Goal: Information Seeking & Learning: Learn about a topic

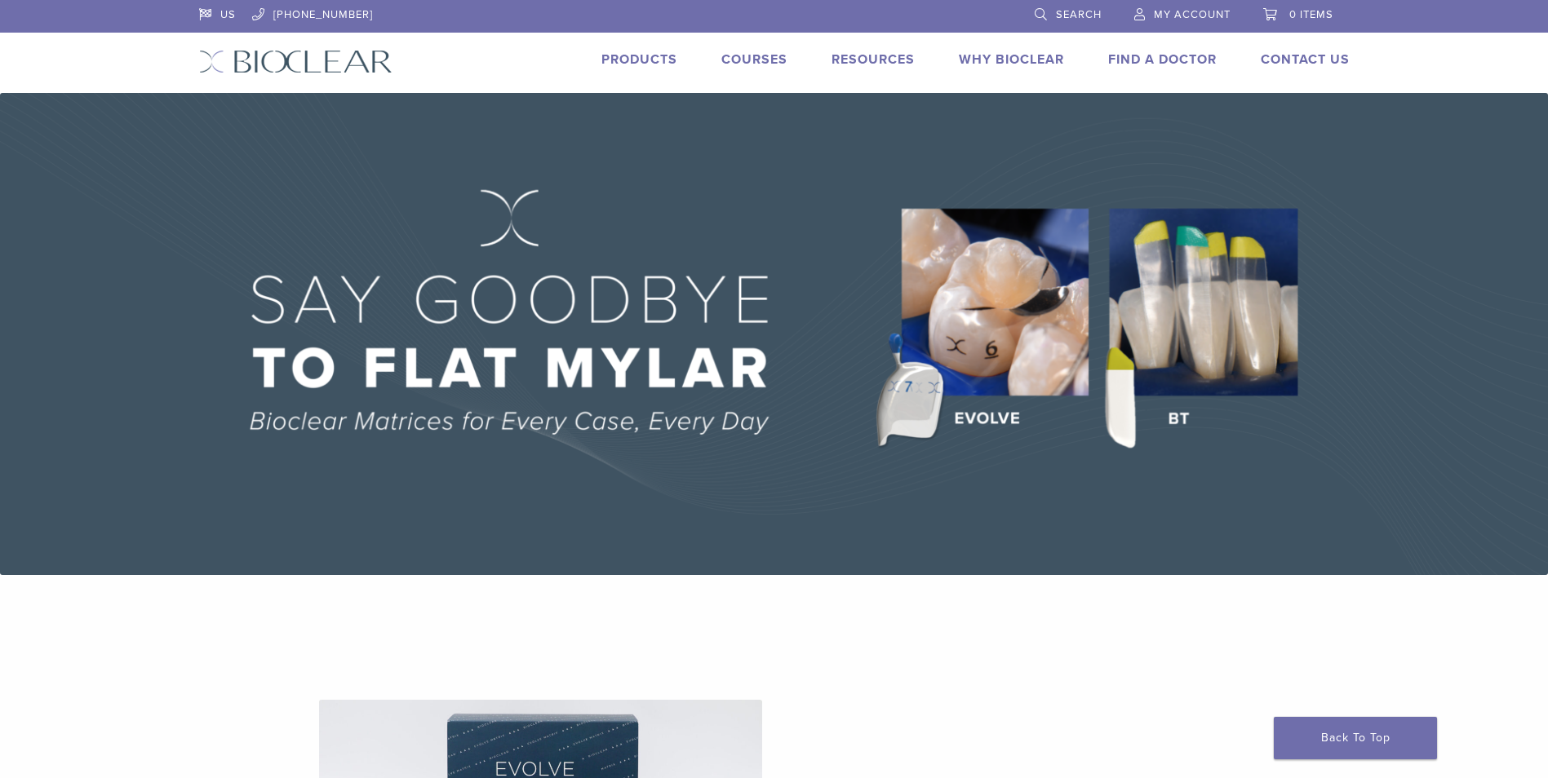
click at [631, 62] on link "Products" at bounding box center [639, 59] width 76 height 16
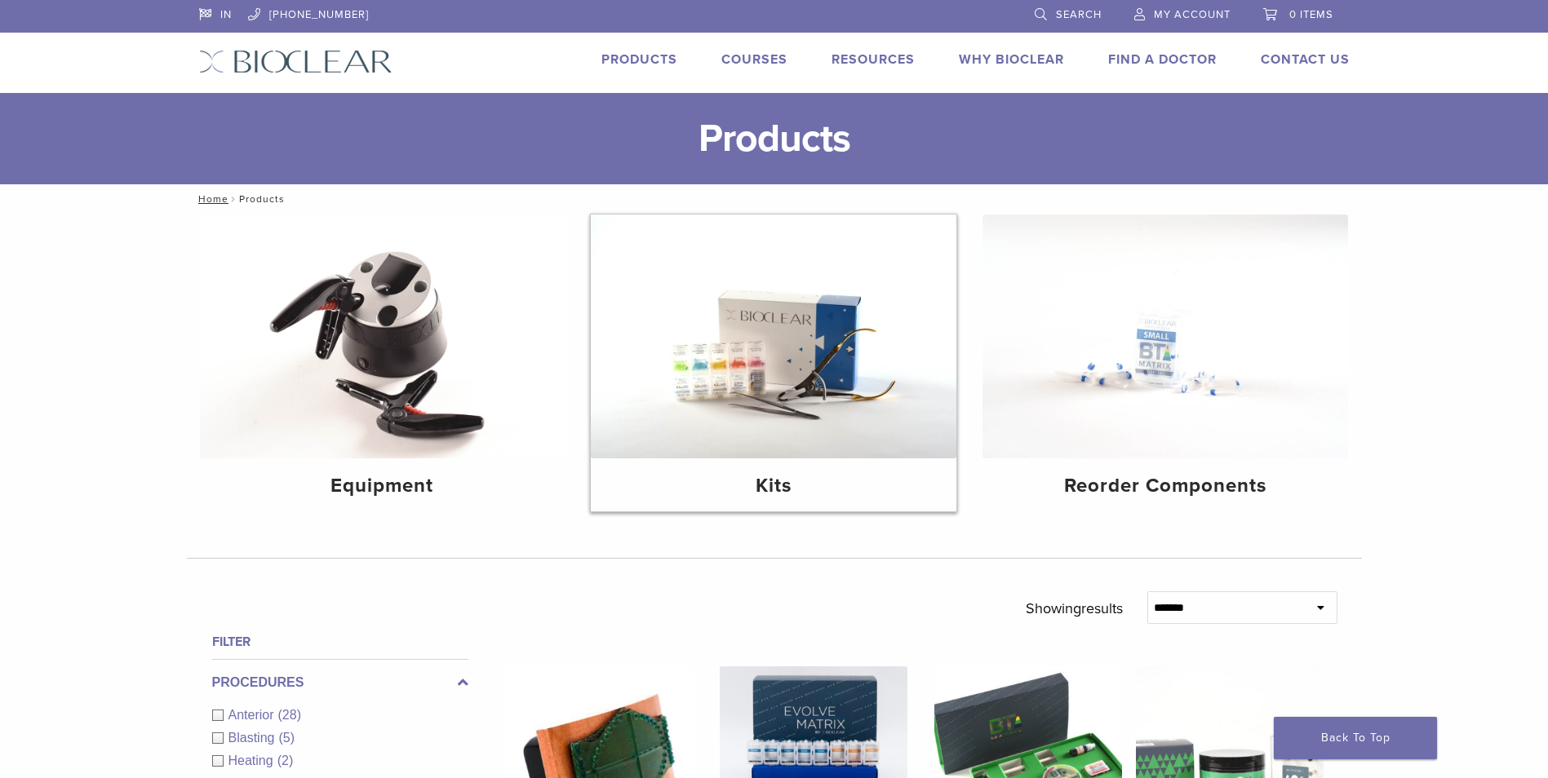
click at [760, 332] on img at bounding box center [773, 337] width 365 height 244
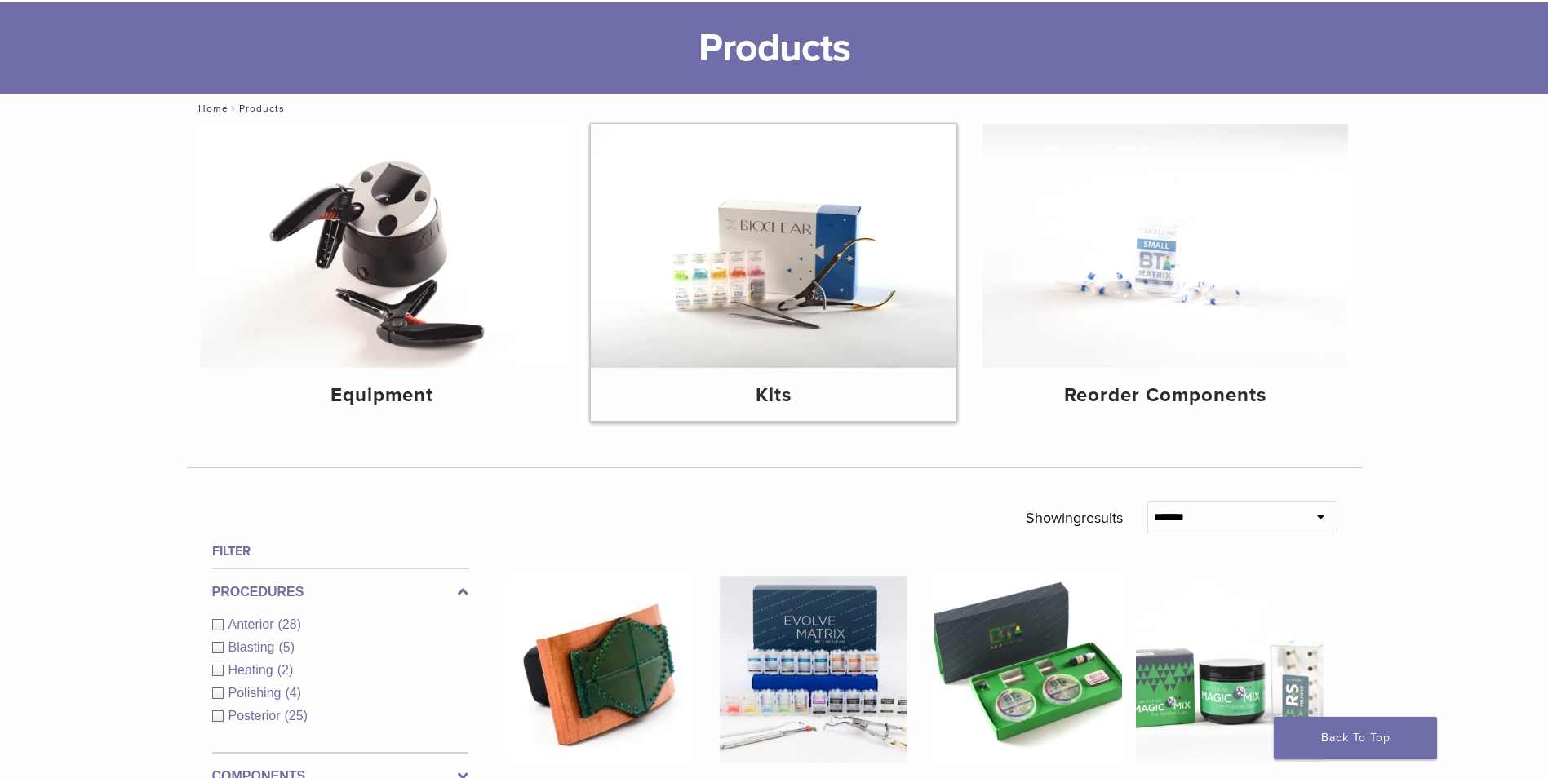
scroll to position [116, 0]
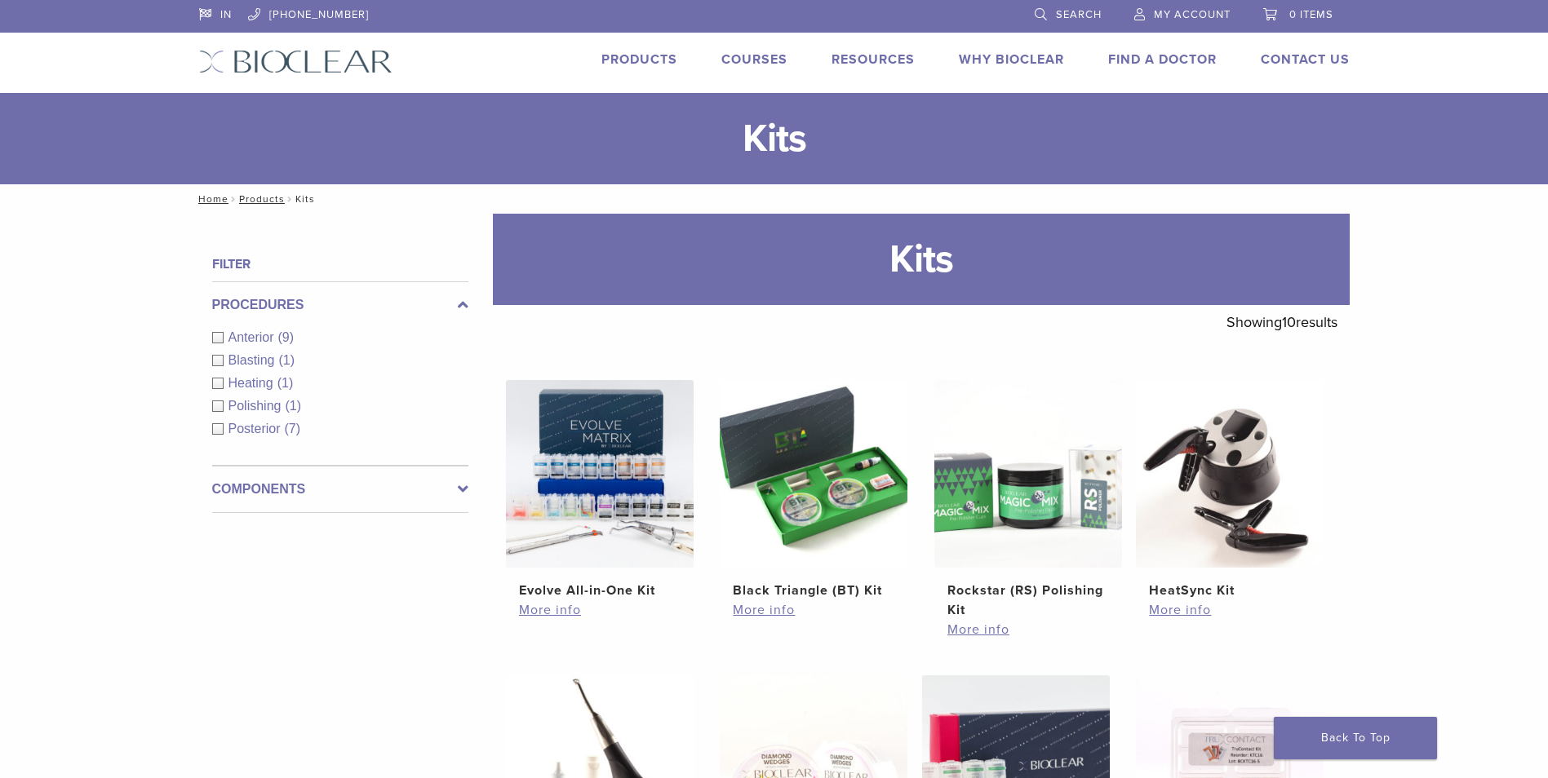
click at [825, 189] on nav "Home / Products / Kits" at bounding box center [774, 198] width 1175 height 29
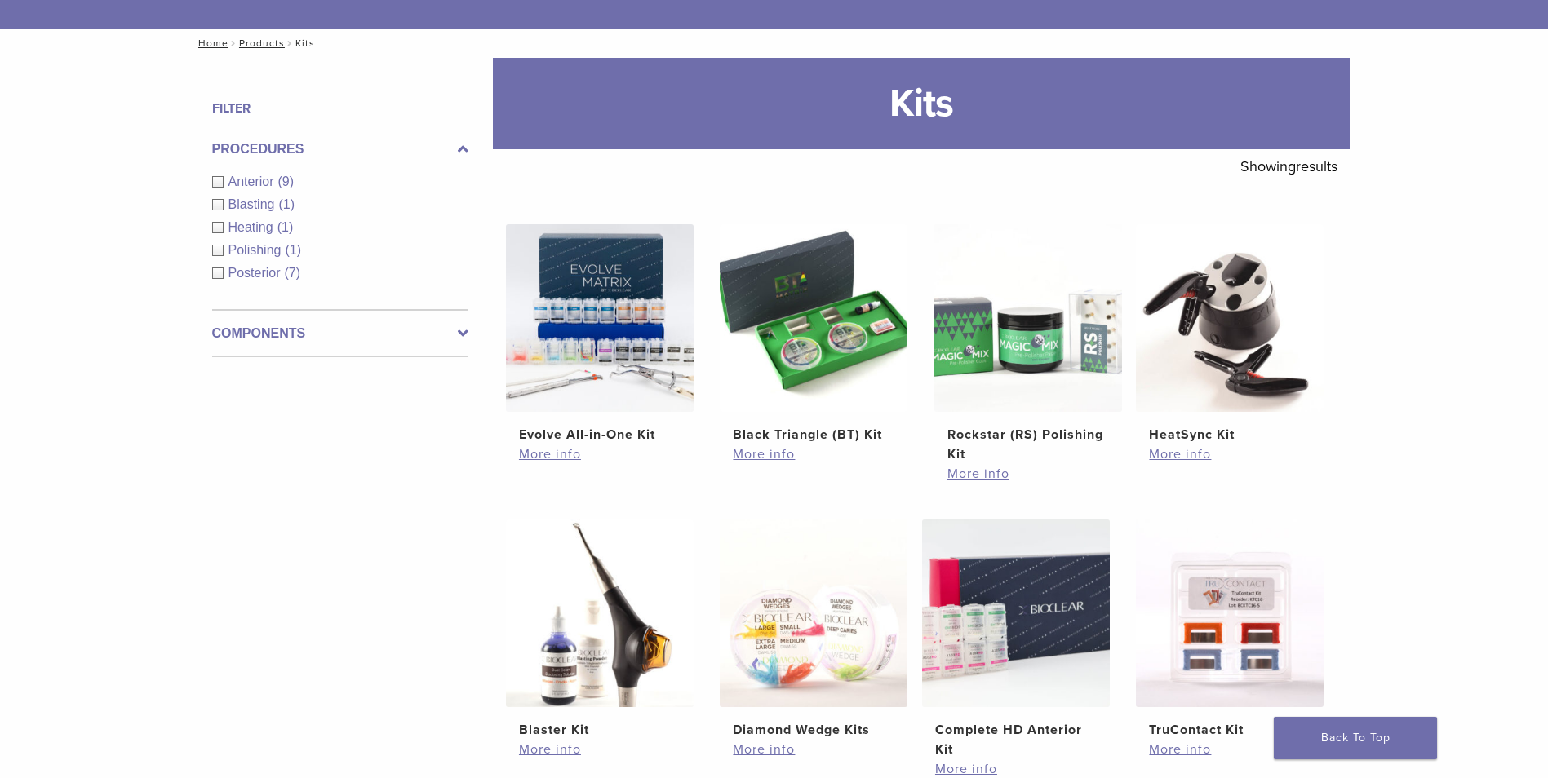
scroll to position [169, 0]
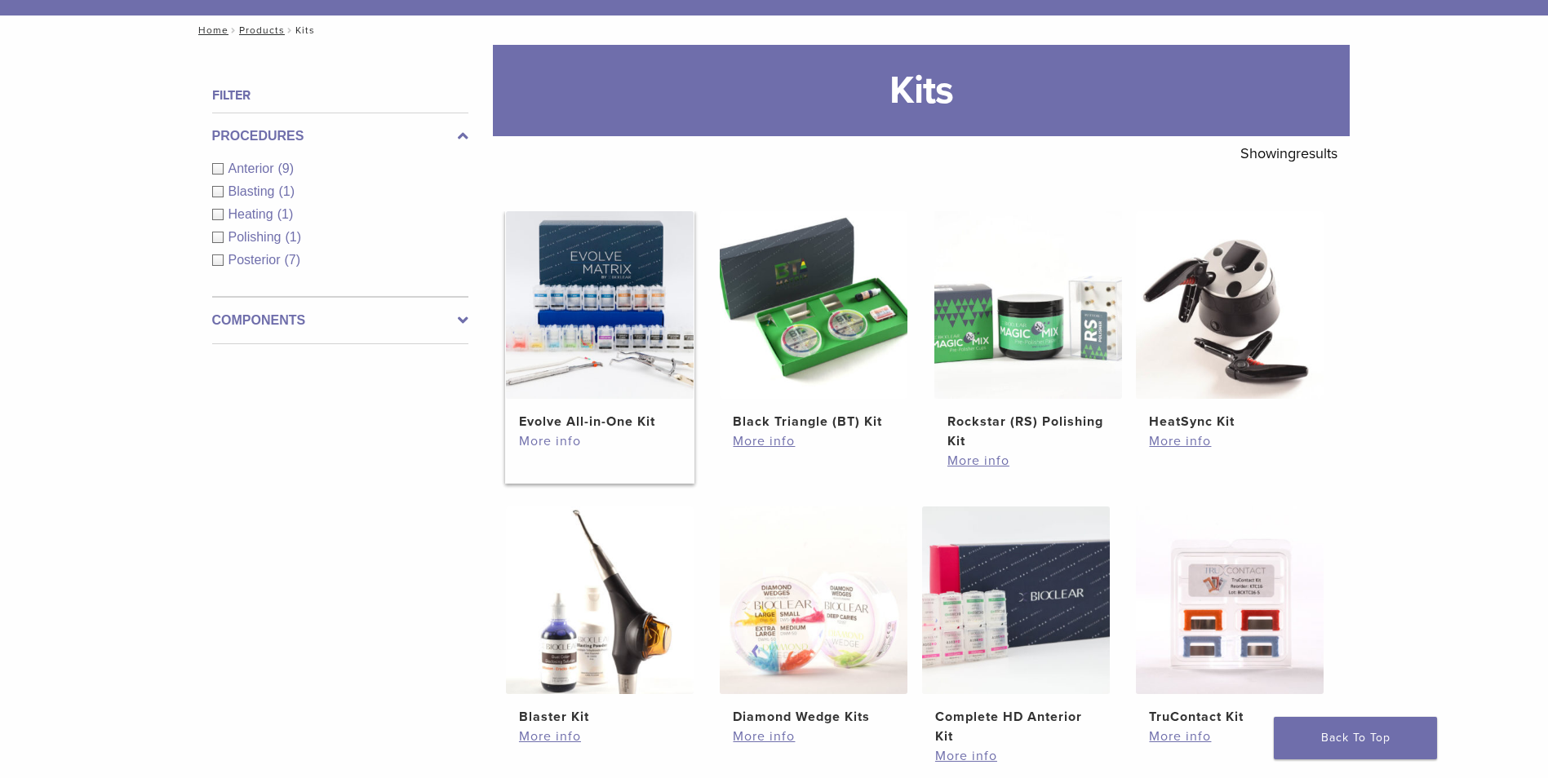
click at [547, 441] on link "More info" at bounding box center [600, 442] width 162 height 20
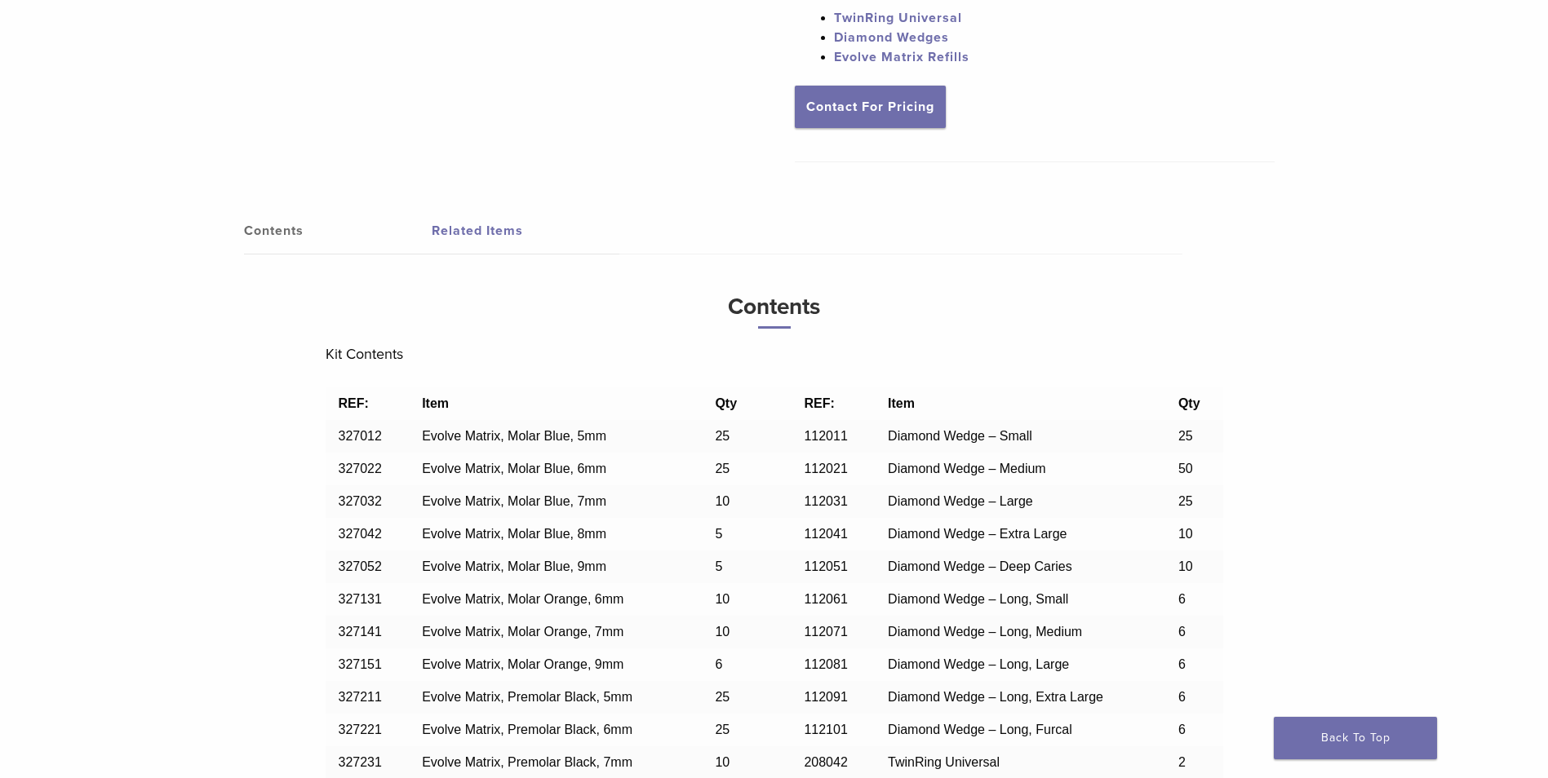
scroll to position [986, 0]
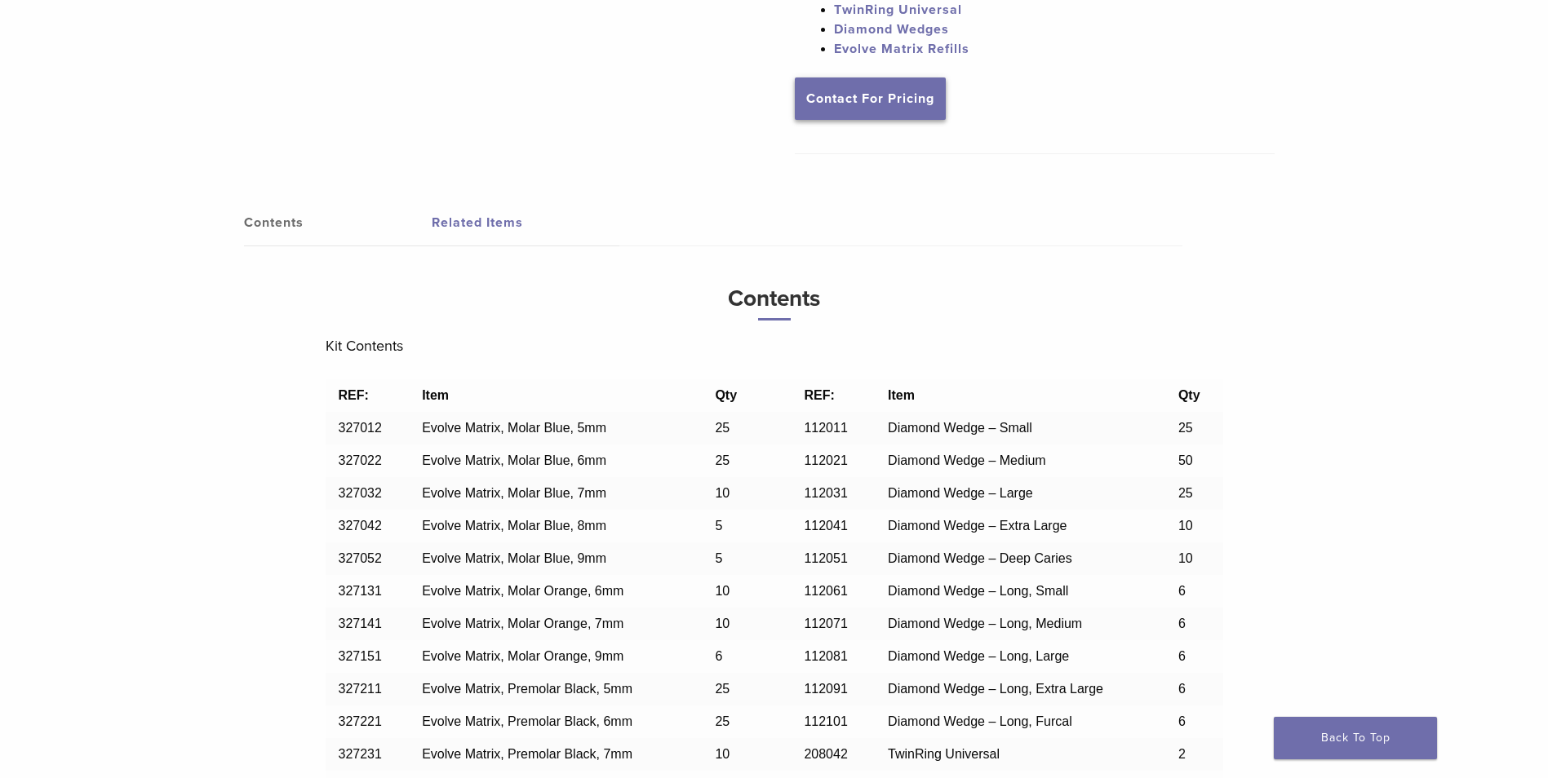
click at [897, 104] on link "Contact For Pricing" at bounding box center [870, 99] width 151 height 42
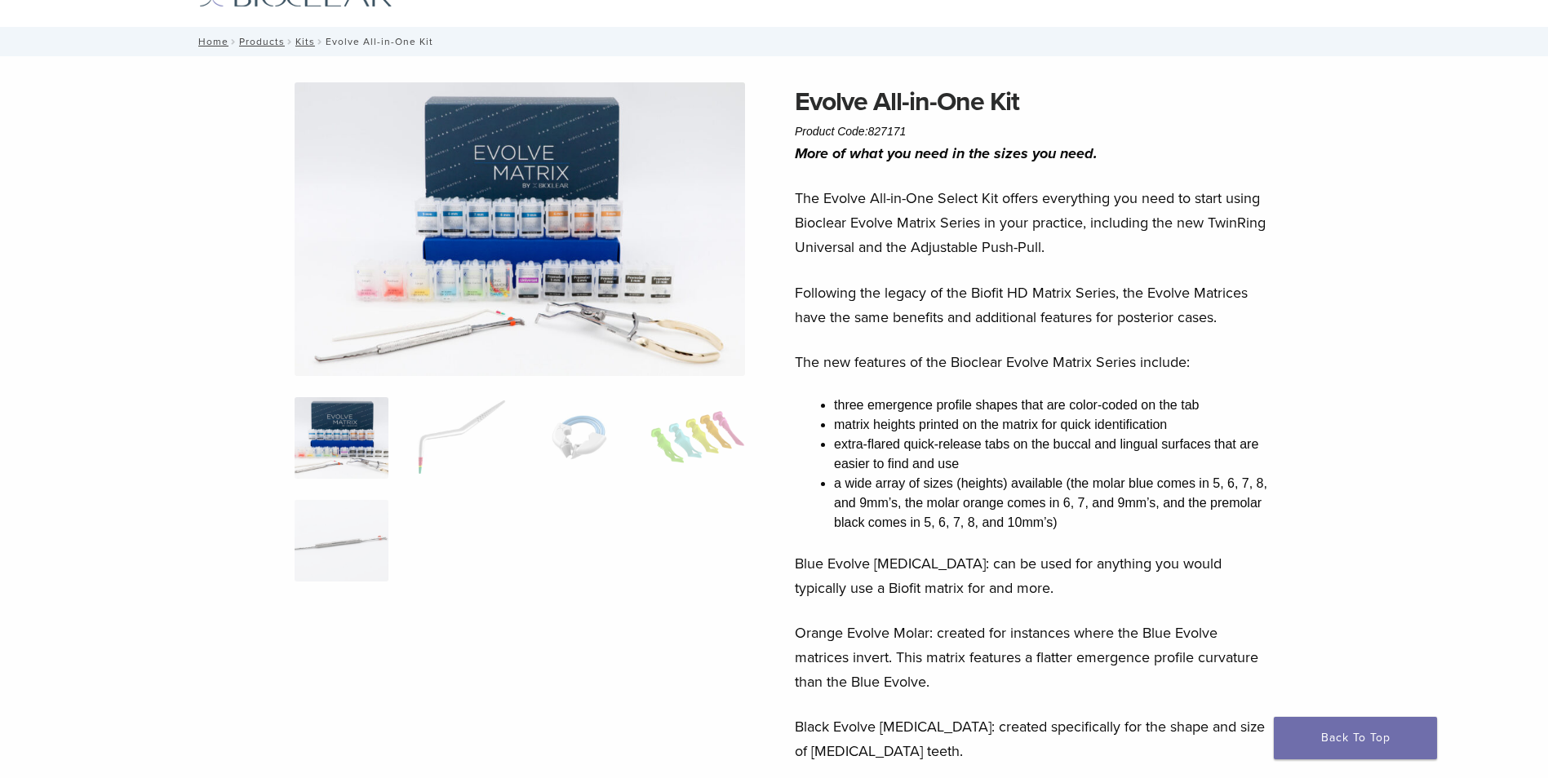
scroll to position [0, 0]
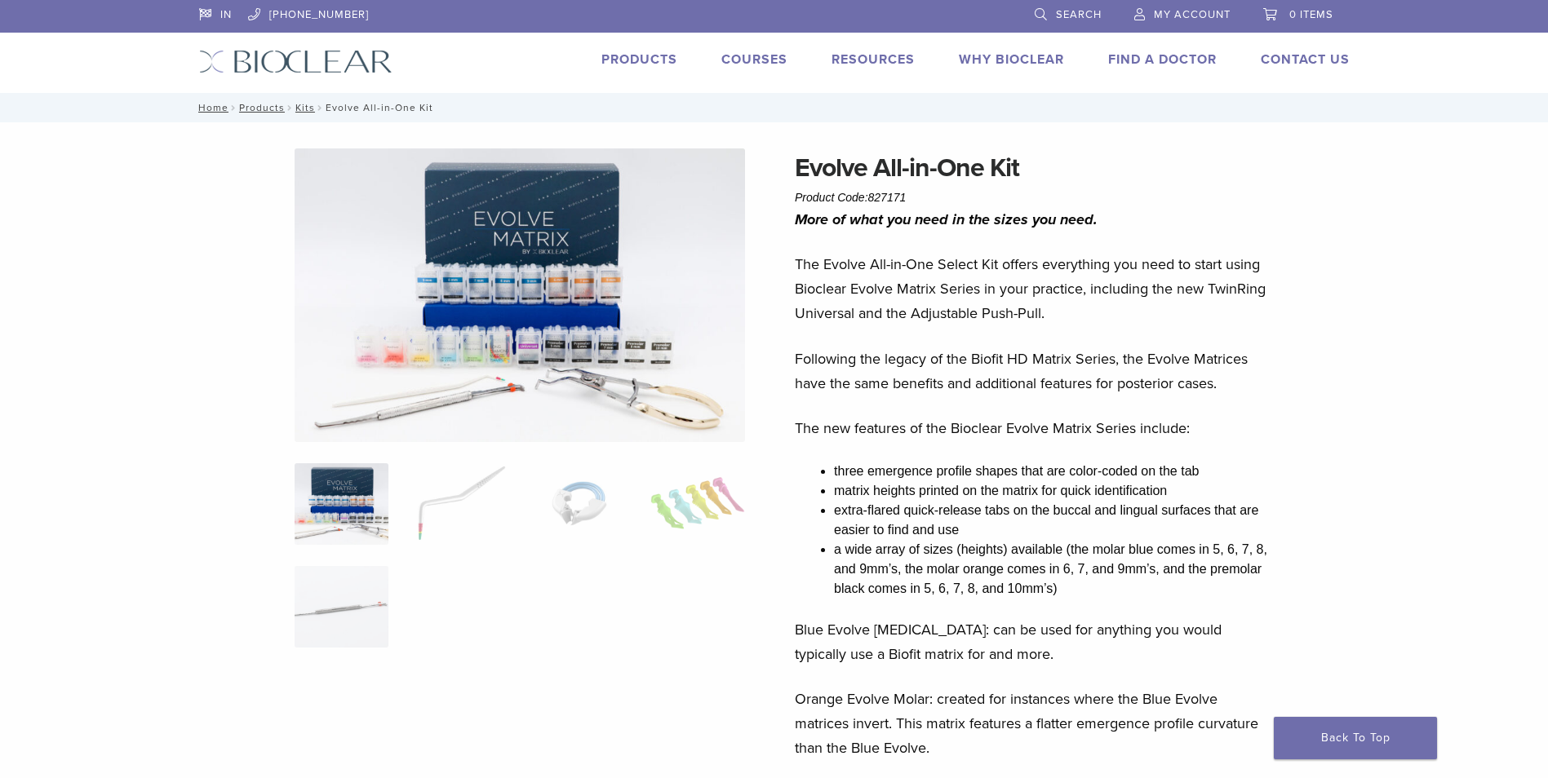
click at [1157, 62] on link "Find A Doctor" at bounding box center [1162, 59] width 109 height 16
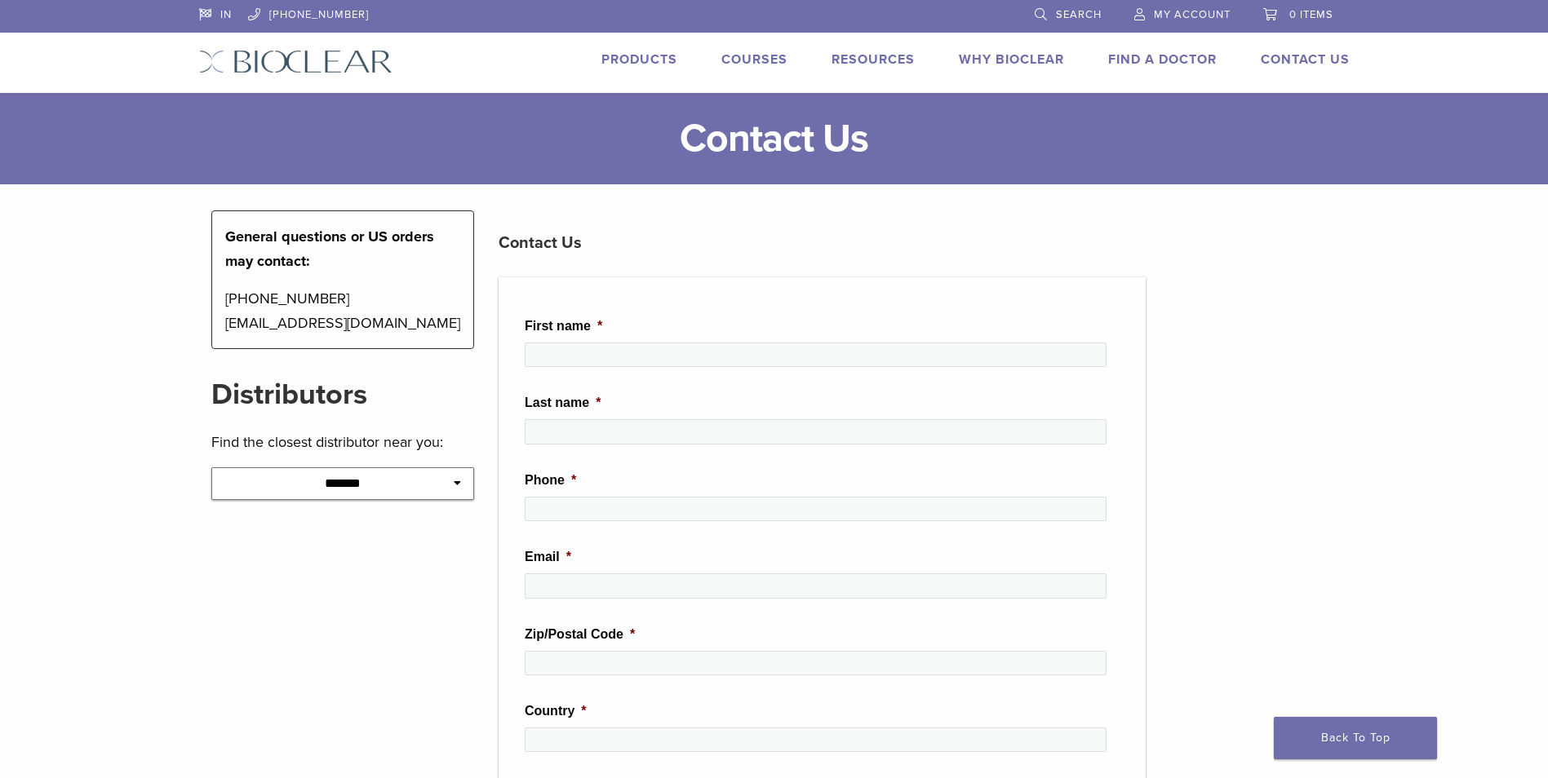
click at [364, 482] on select "**********" at bounding box center [343, 483] width 264 height 33
select select "*****"
click at [211, 467] on select "**********" at bounding box center [343, 483] width 264 height 33
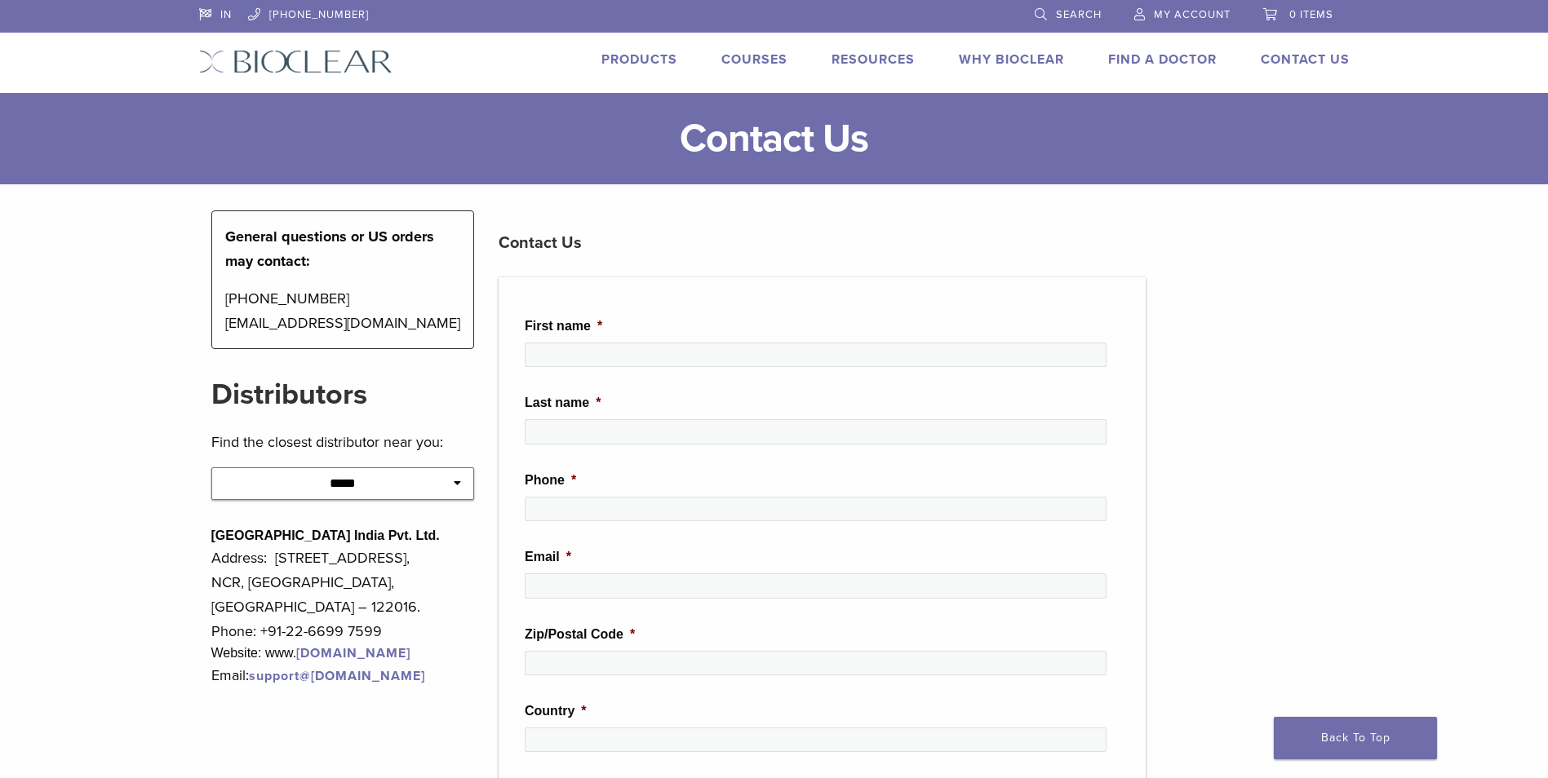
click at [1197, 64] on link "Find A Doctor" at bounding box center [1162, 59] width 109 height 16
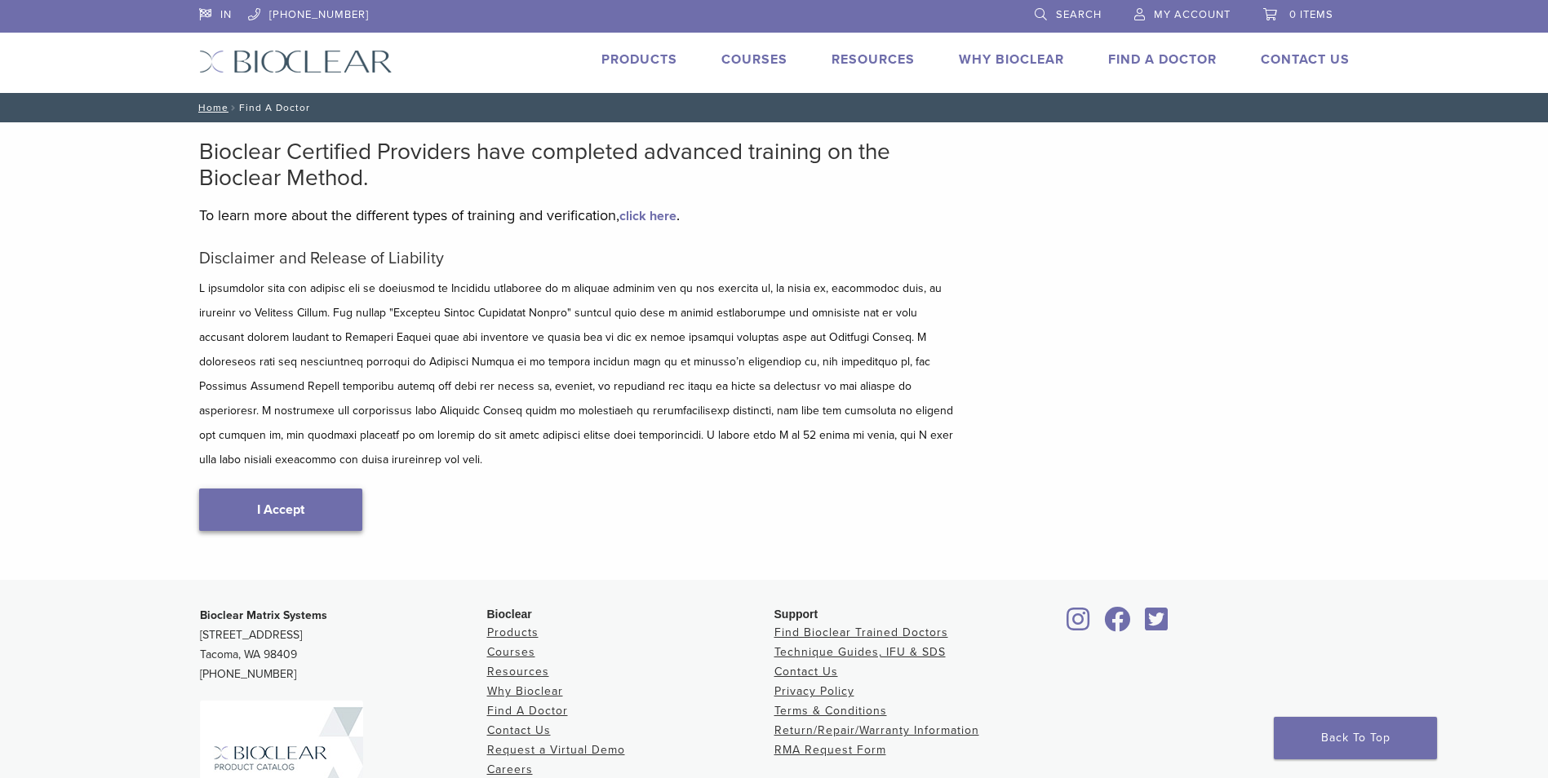
click at [306, 489] on link "I Accept" at bounding box center [280, 510] width 163 height 42
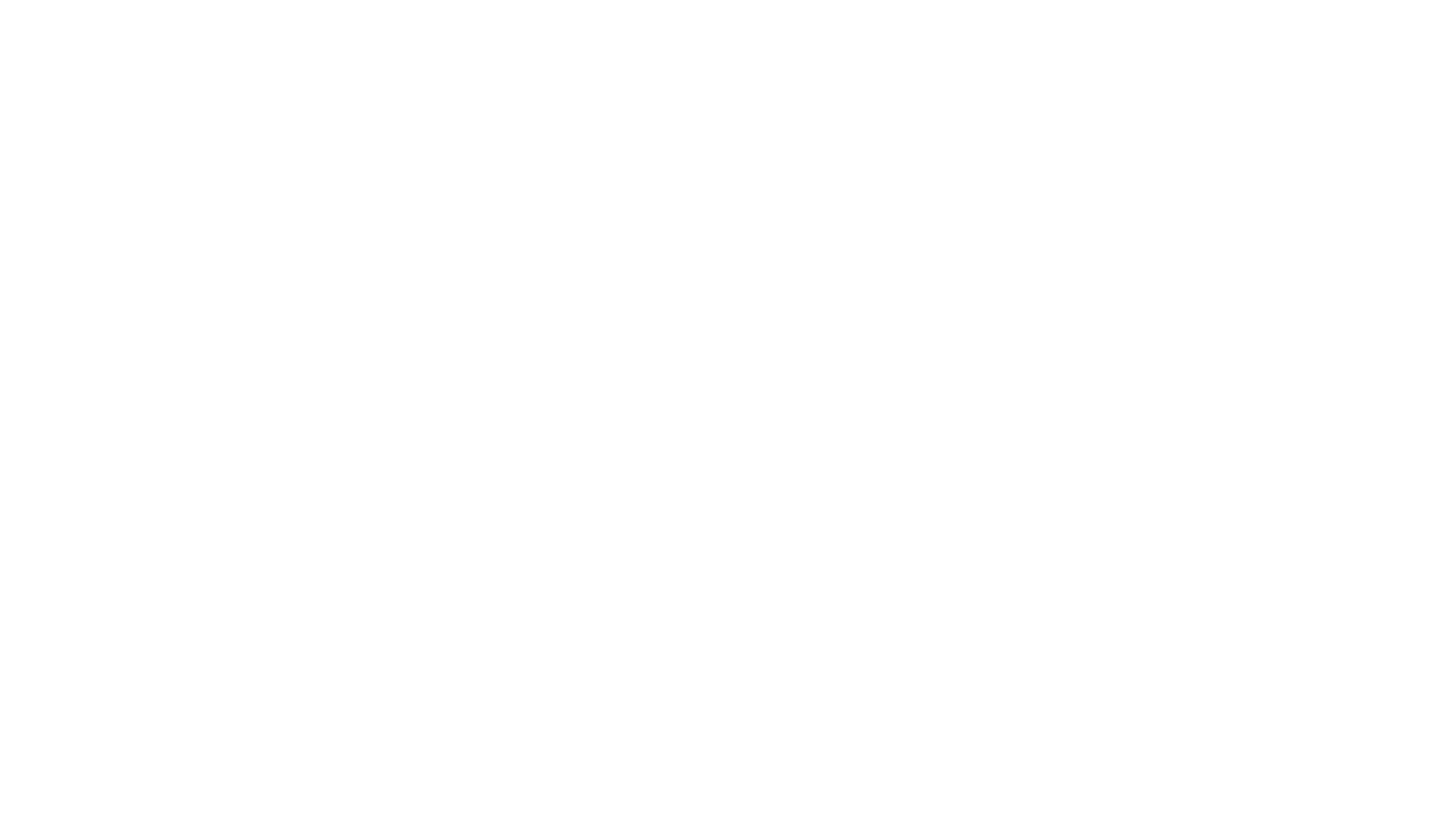
scroll to position [122, 0]
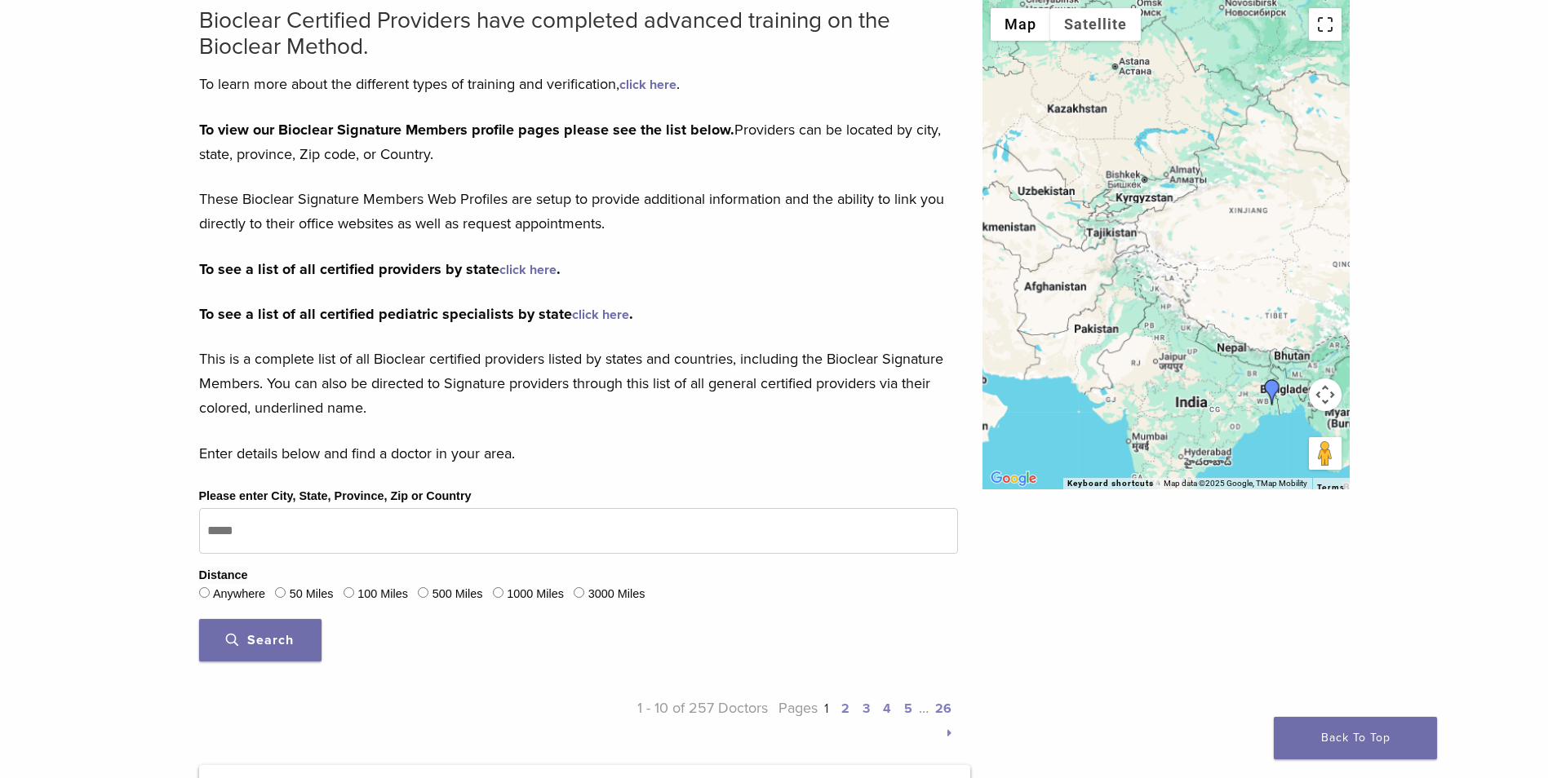
click at [1325, 30] on button "Toggle fullscreen view" at bounding box center [1325, 24] width 33 height 33
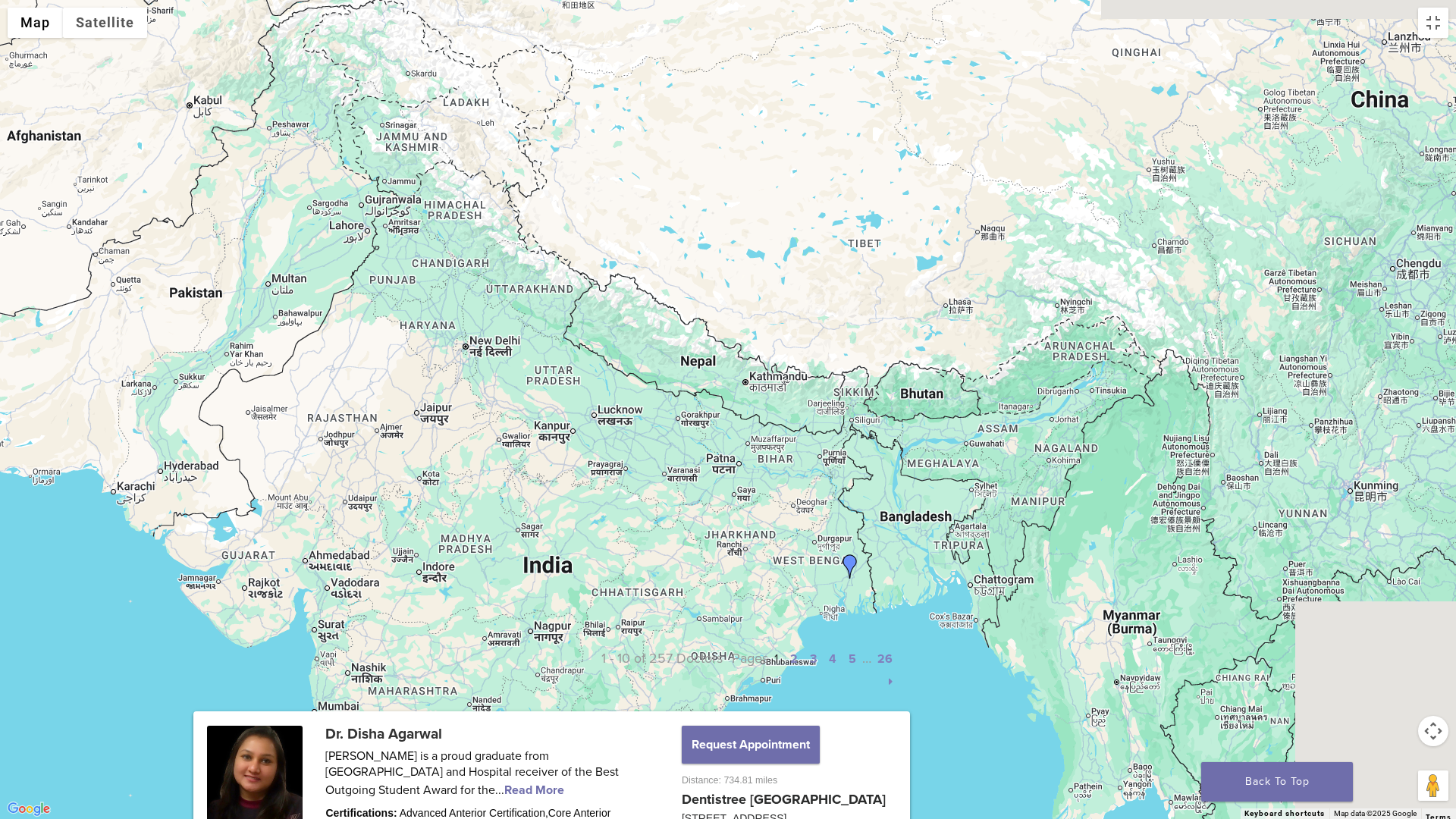
drag, startPoint x: 1114, startPoint y: 607, endPoint x: 607, endPoint y: 575, distance: 508.0
click at [607, 575] on div at bounding box center [728, 409] width 1456 height 819
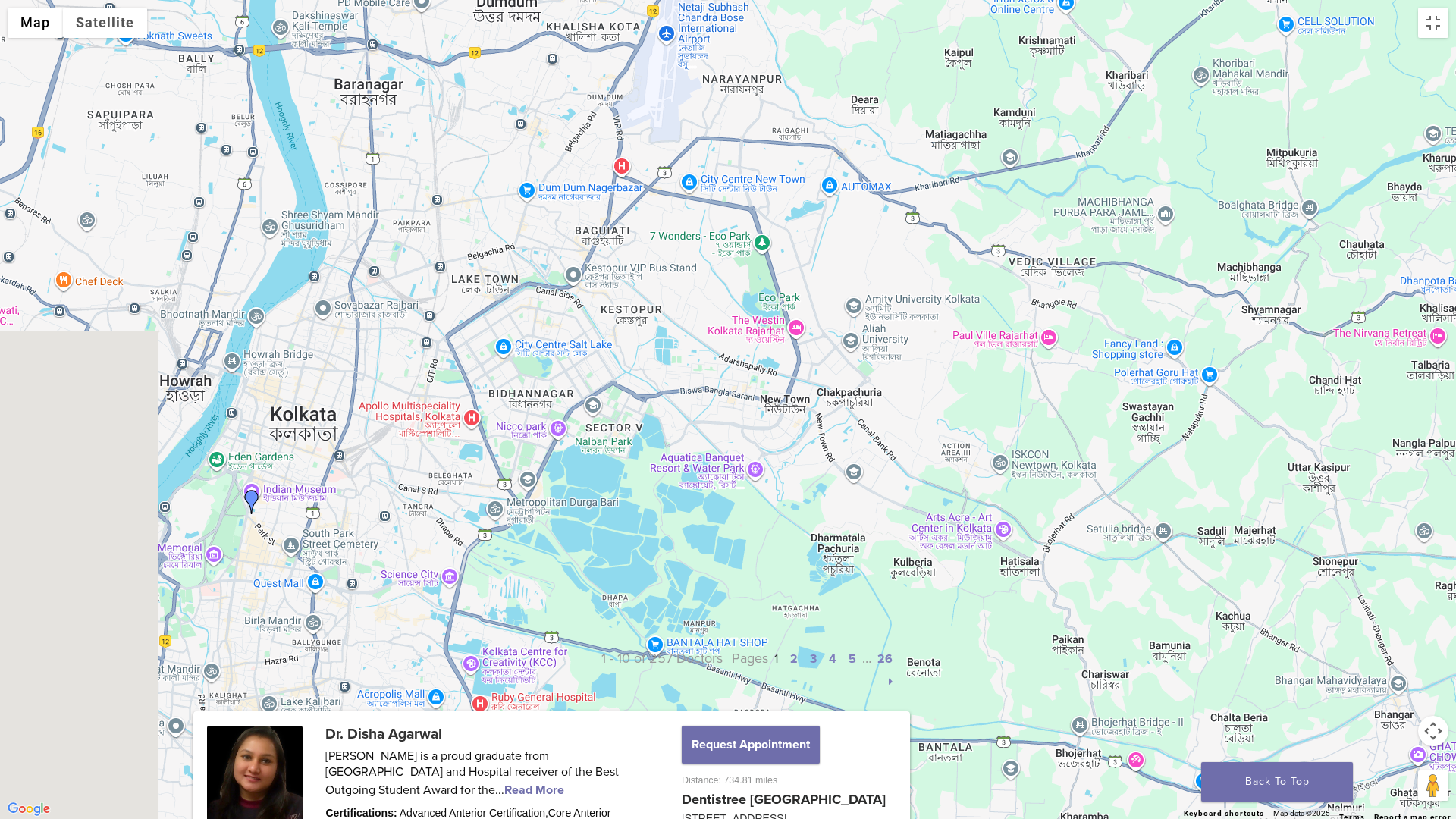
drag, startPoint x: 838, startPoint y: 583, endPoint x: 1295, endPoint y: 707, distance: 473.5
click at [1295, 707] on div at bounding box center [728, 409] width 1456 height 819
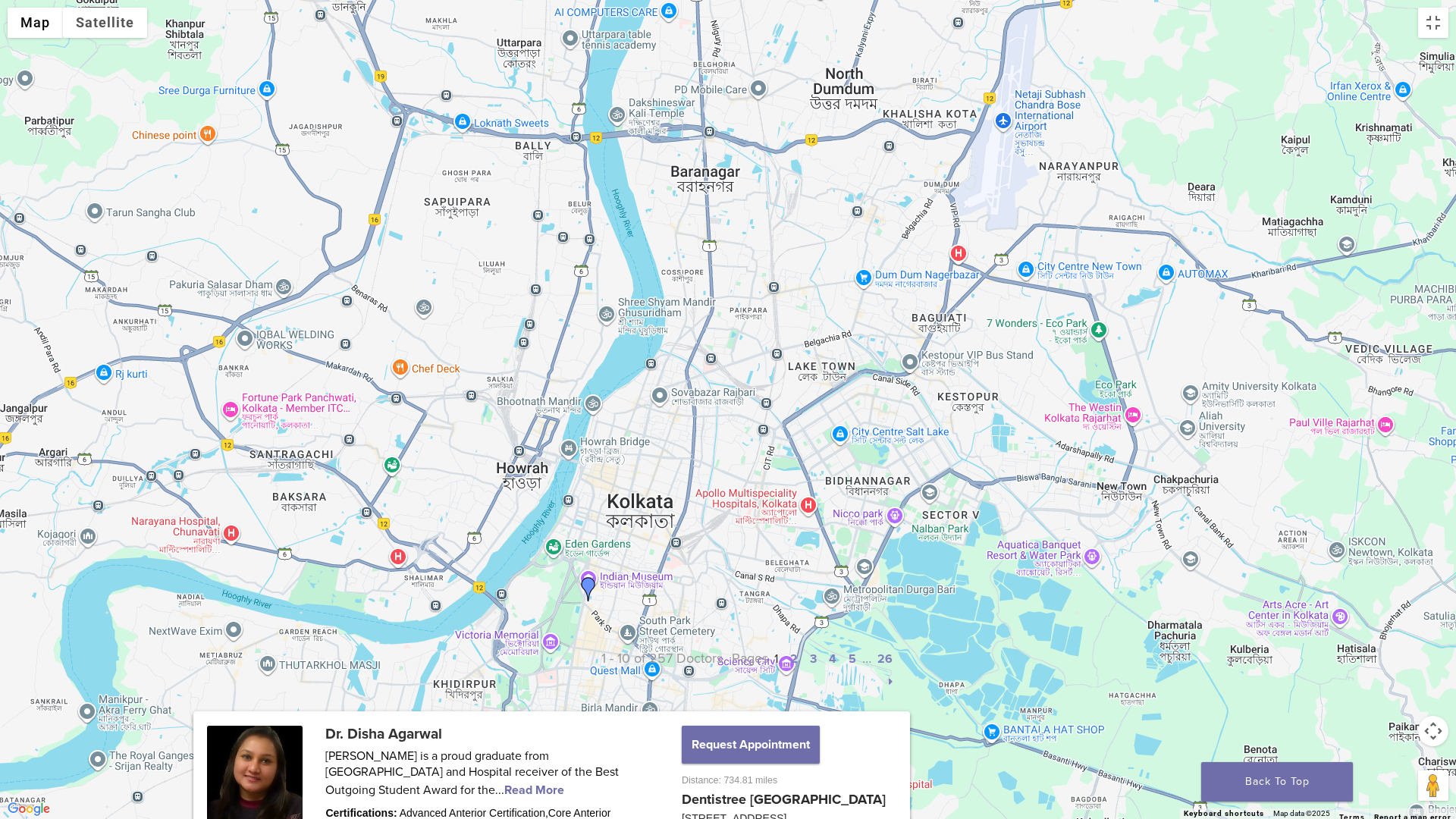
drag, startPoint x: 719, startPoint y: 634, endPoint x: 883, endPoint y: 627, distance: 164.1
click at [883, 627] on div at bounding box center [728, 409] width 1456 height 819
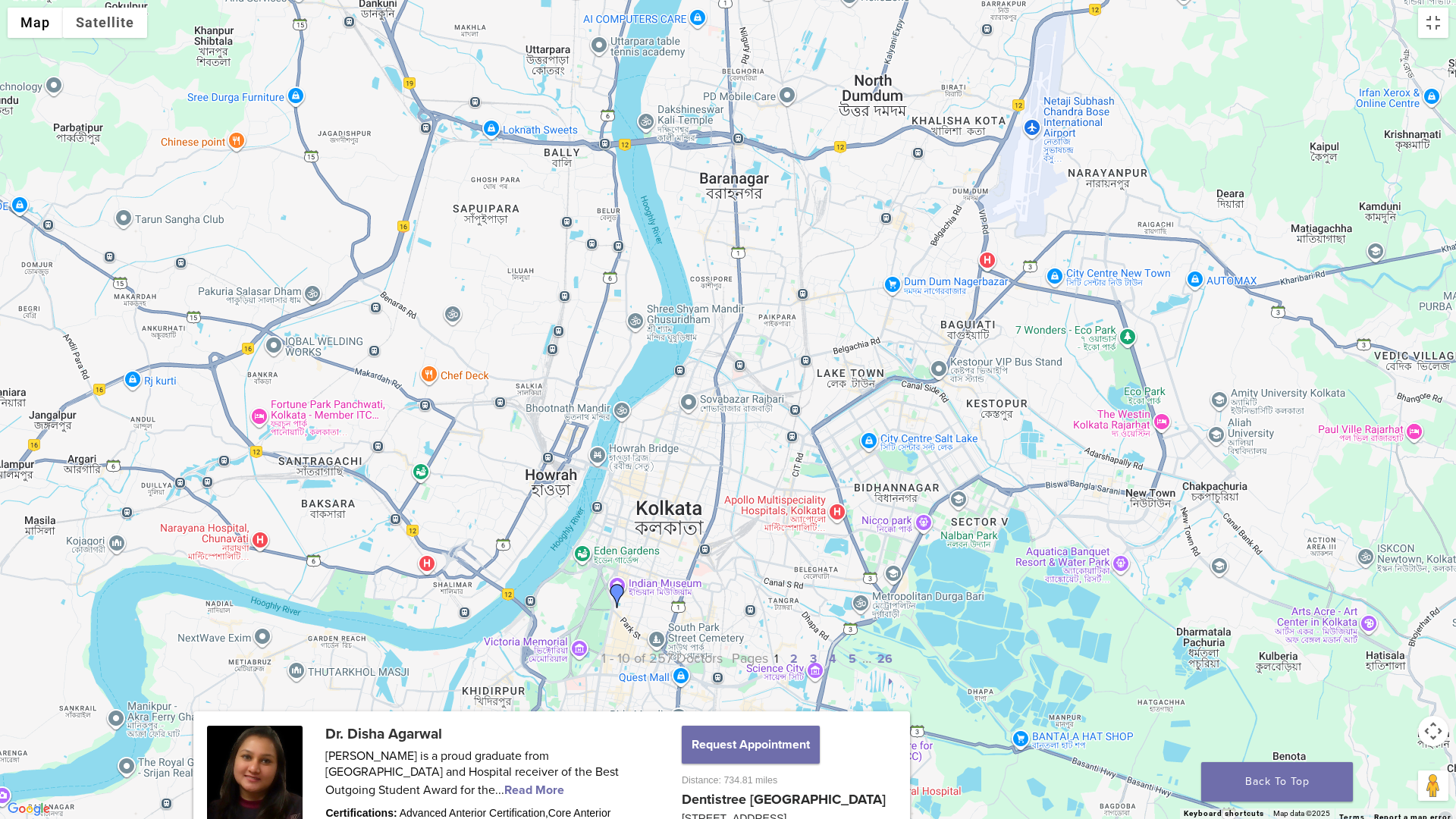
click at [615, 596] on img "Dr. Disha Agarwal" at bounding box center [617, 596] width 24 height 24
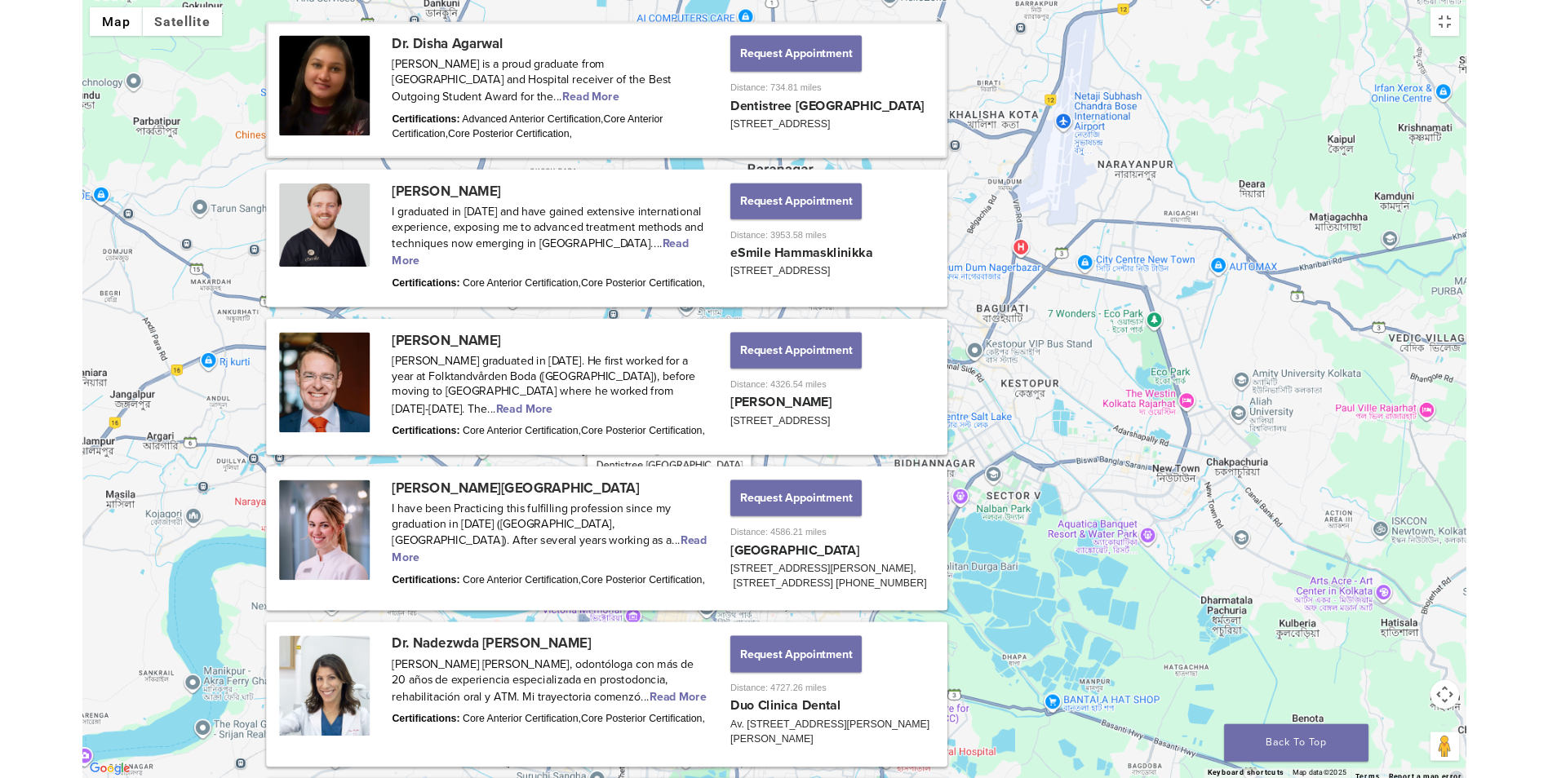
scroll to position [897, 0]
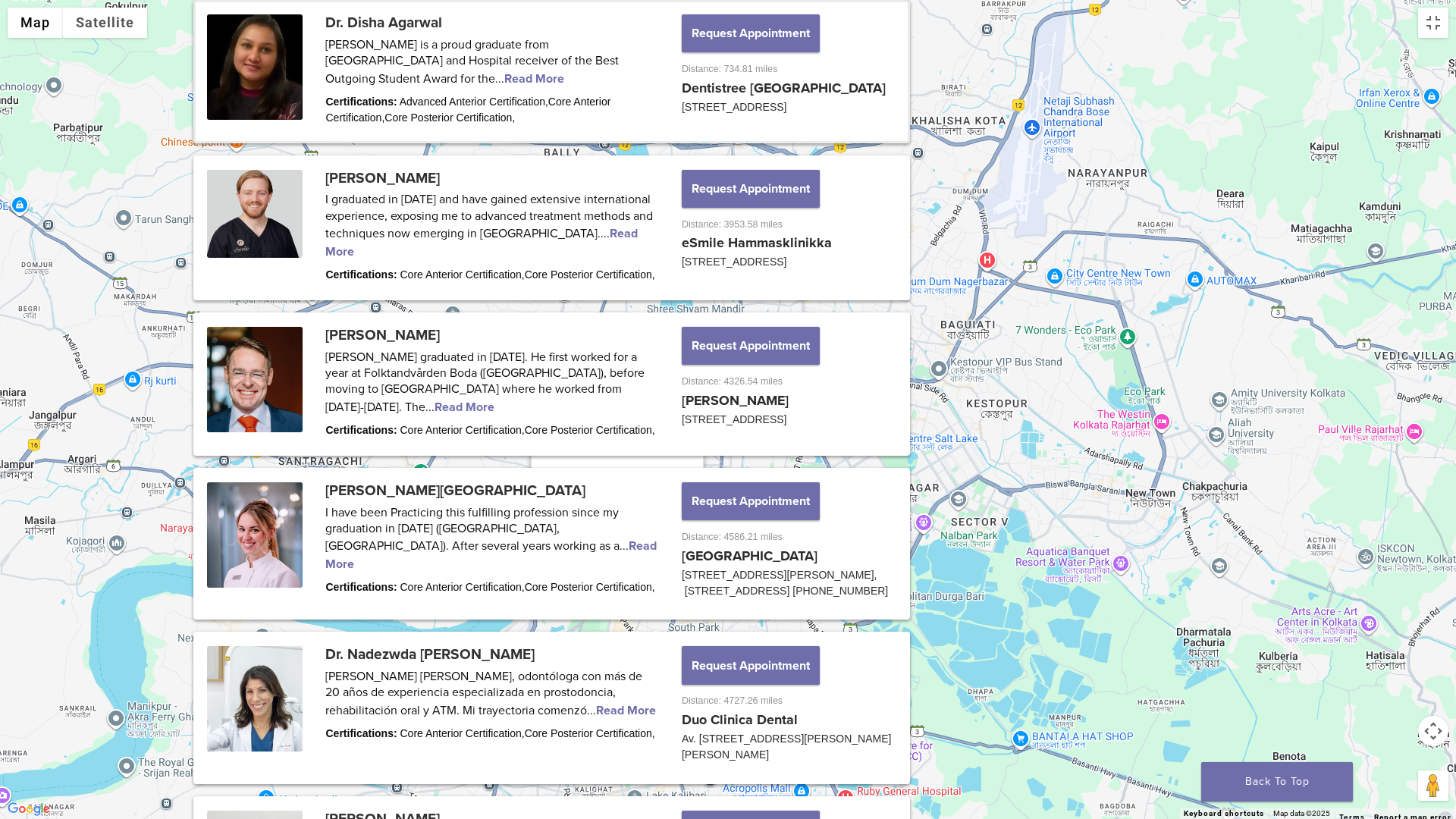
click at [669, 448] on button "Close" at bounding box center [676, 446] width 36 height 36
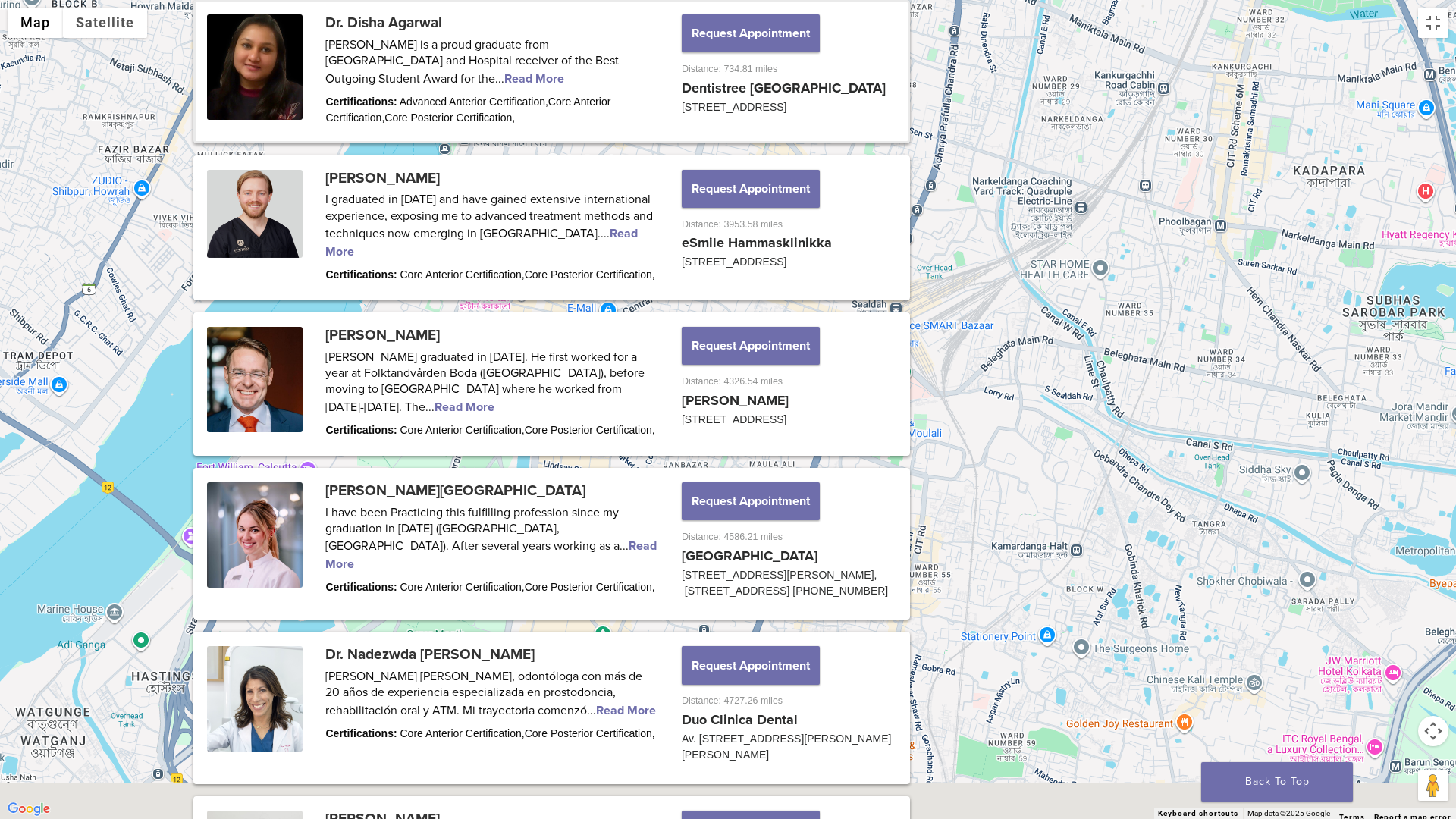
drag, startPoint x: 674, startPoint y: 615, endPoint x: 722, endPoint y: 0, distance: 616.9
click at [722, 0] on div "To navigate, press the arrow keys." at bounding box center [728, 409] width 1456 height 819
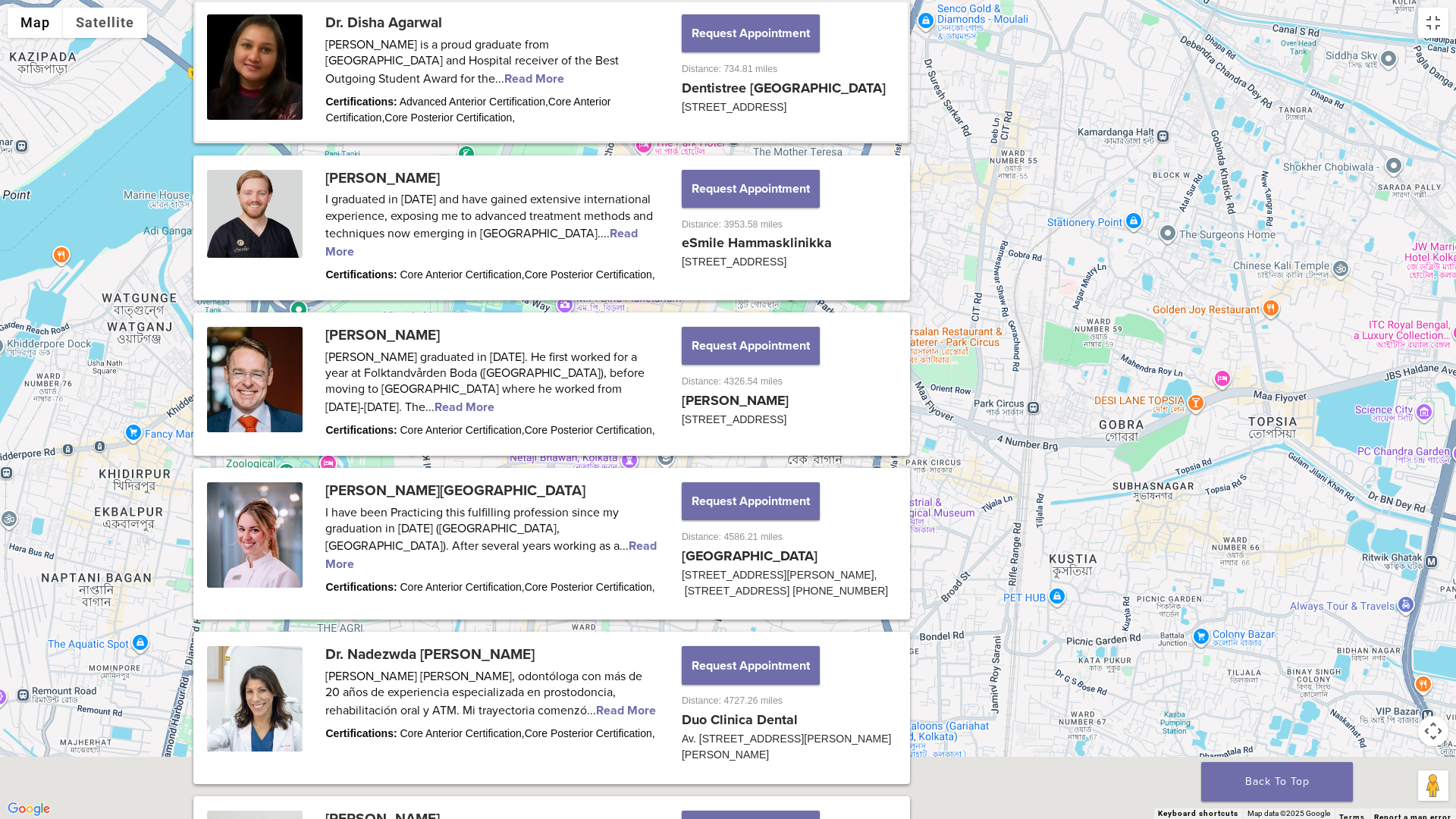
drag, startPoint x: 475, startPoint y: 416, endPoint x: 578, endPoint y: 0, distance: 428.6
click at [578, 0] on div "To navigate, press the arrow keys." at bounding box center [728, 409] width 1456 height 819
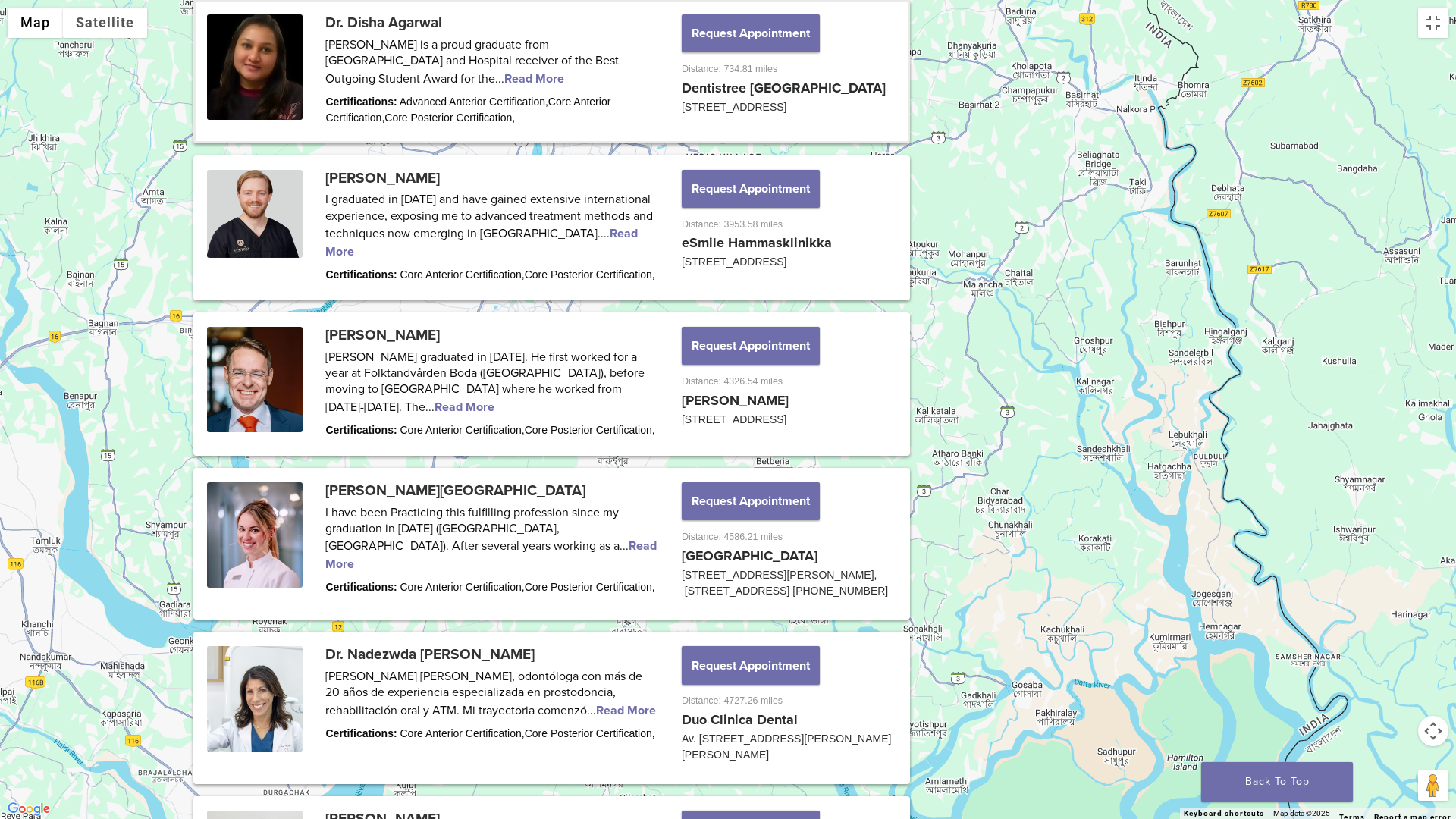
drag, startPoint x: 575, startPoint y: 276, endPoint x: 524, endPoint y: 510, distance: 239.5
click at [521, 509] on div "To navigate, press the arrow keys." at bounding box center [728, 409] width 1456 height 819
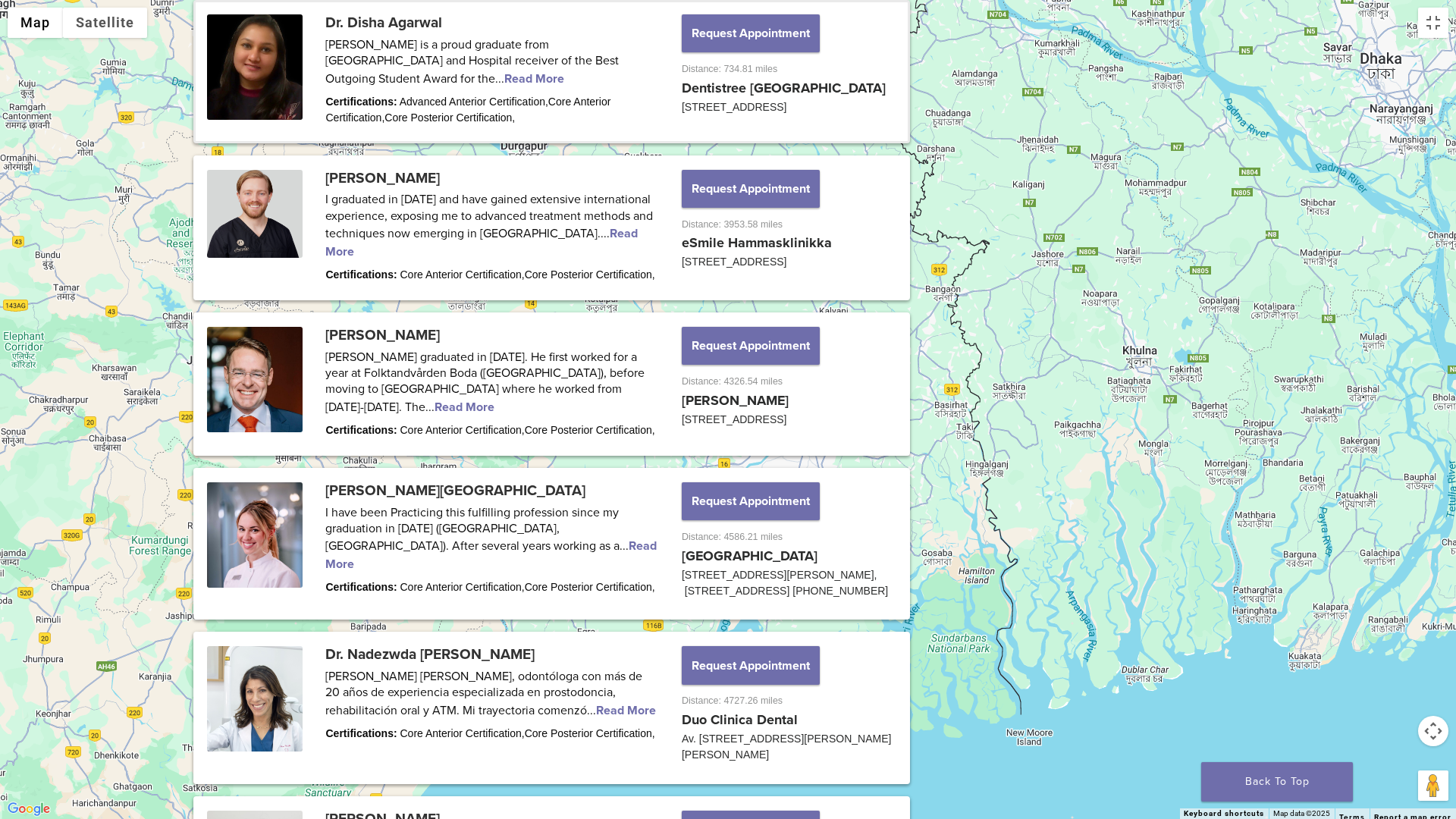
drag, startPoint x: 525, startPoint y: 510, endPoint x: 818, endPoint y: 383, distance: 319.3
click at [818, 383] on div "To navigate, press the arrow keys." at bounding box center [728, 409] width 1456 height 819
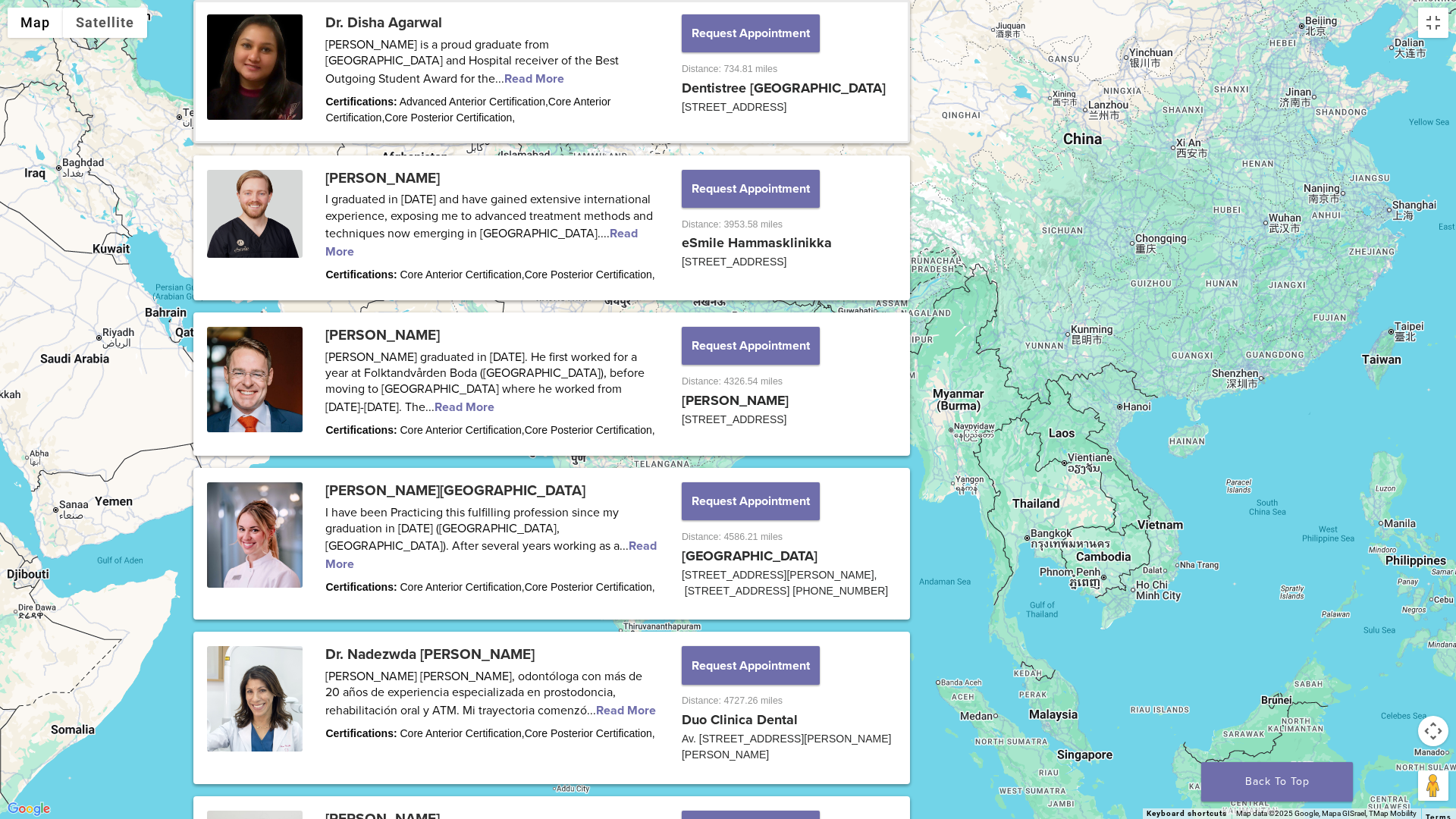
click at [1011, 201] on div "To navigate, press the arrow keys." at bounding box center [728, 409] width 1456 height 819
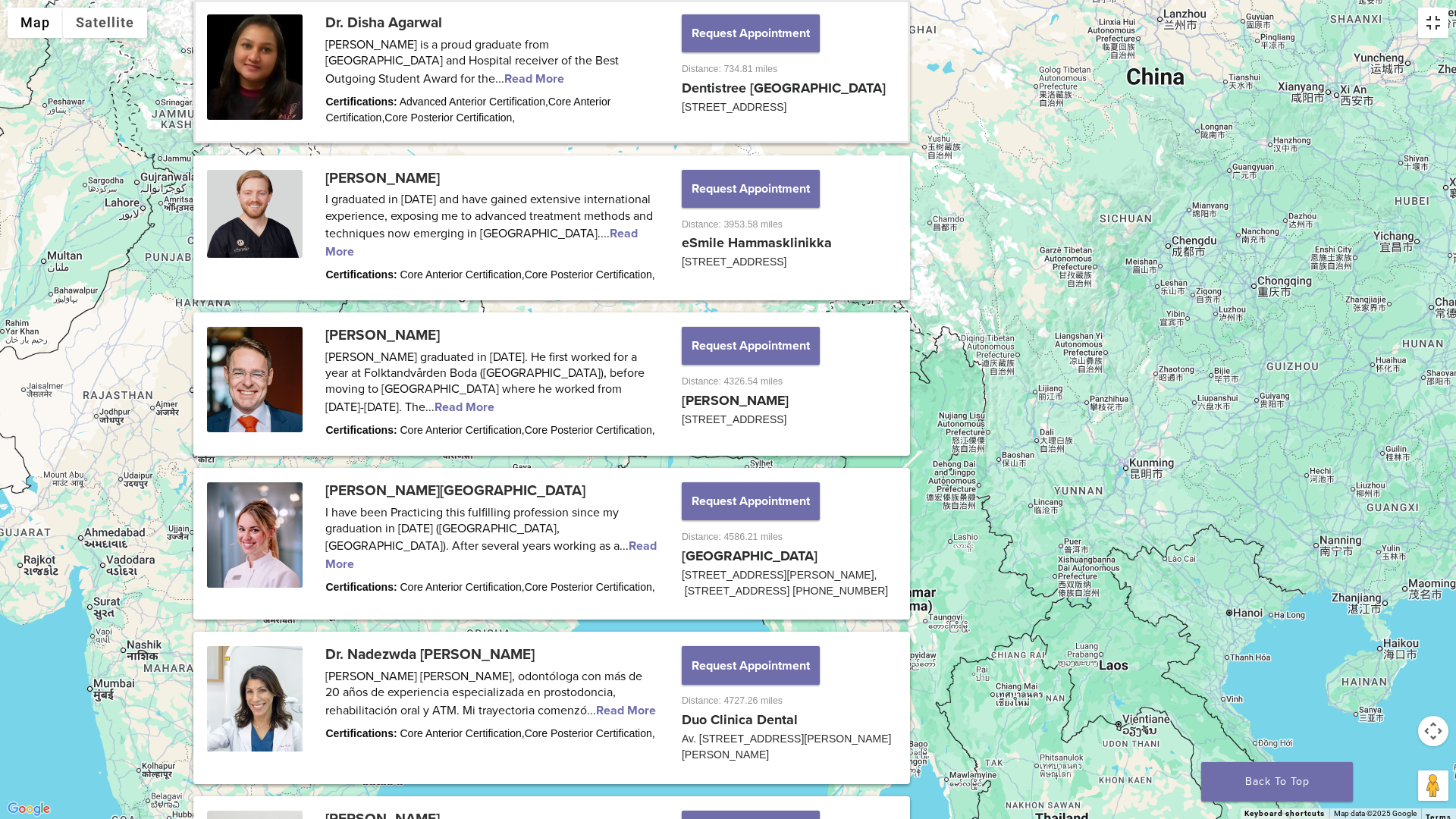
click at [1432, 33] on button "Toggle fullscreen view" at bounding box center [1434, 22] width 31 height 31
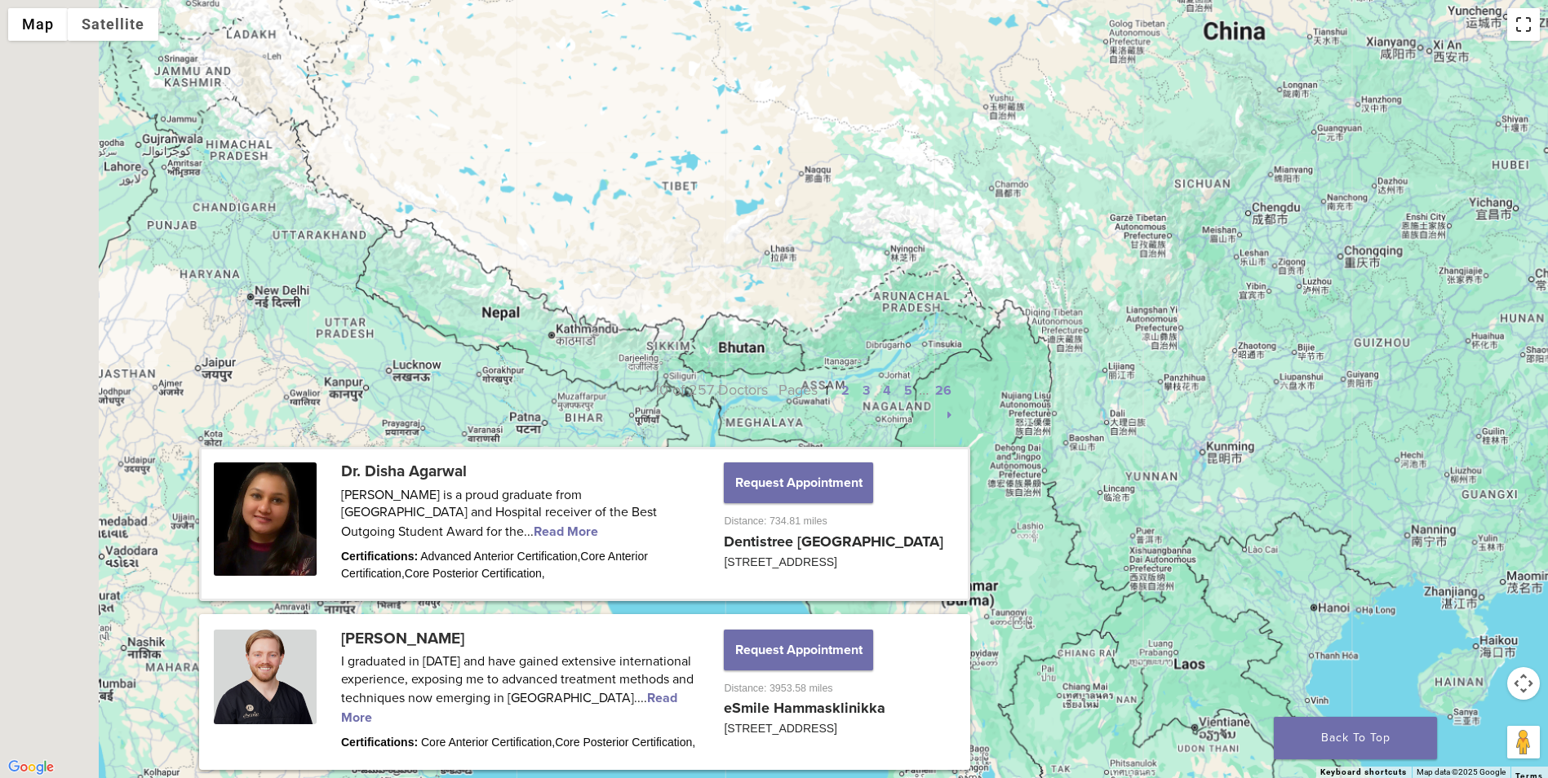
scroll to position [446, 0]
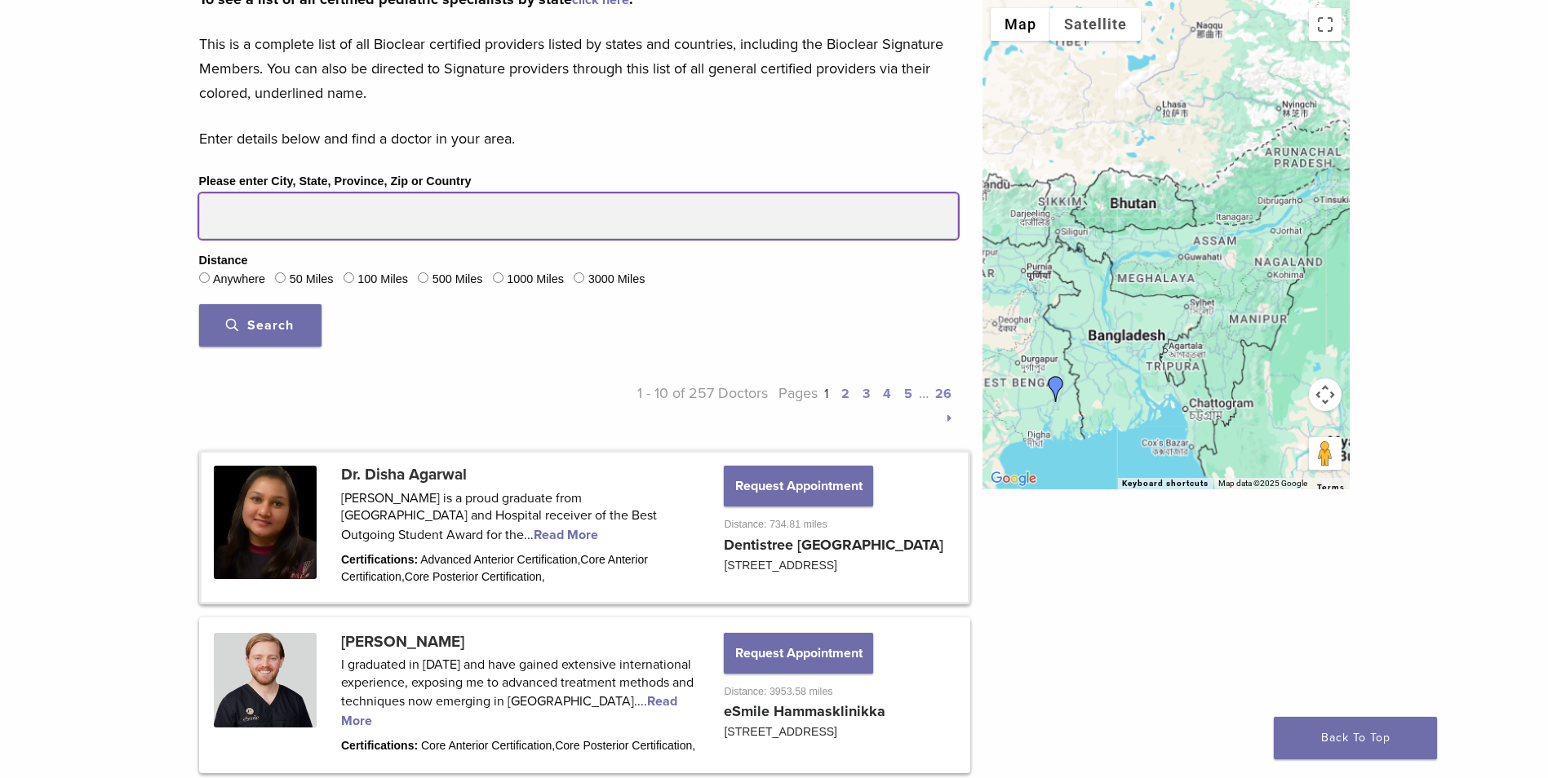
click at [451, 212] on input "Please enter City, State, Province, Zip or Country" at bounding box center [578, 216] width 759 height 46
type input "*****"
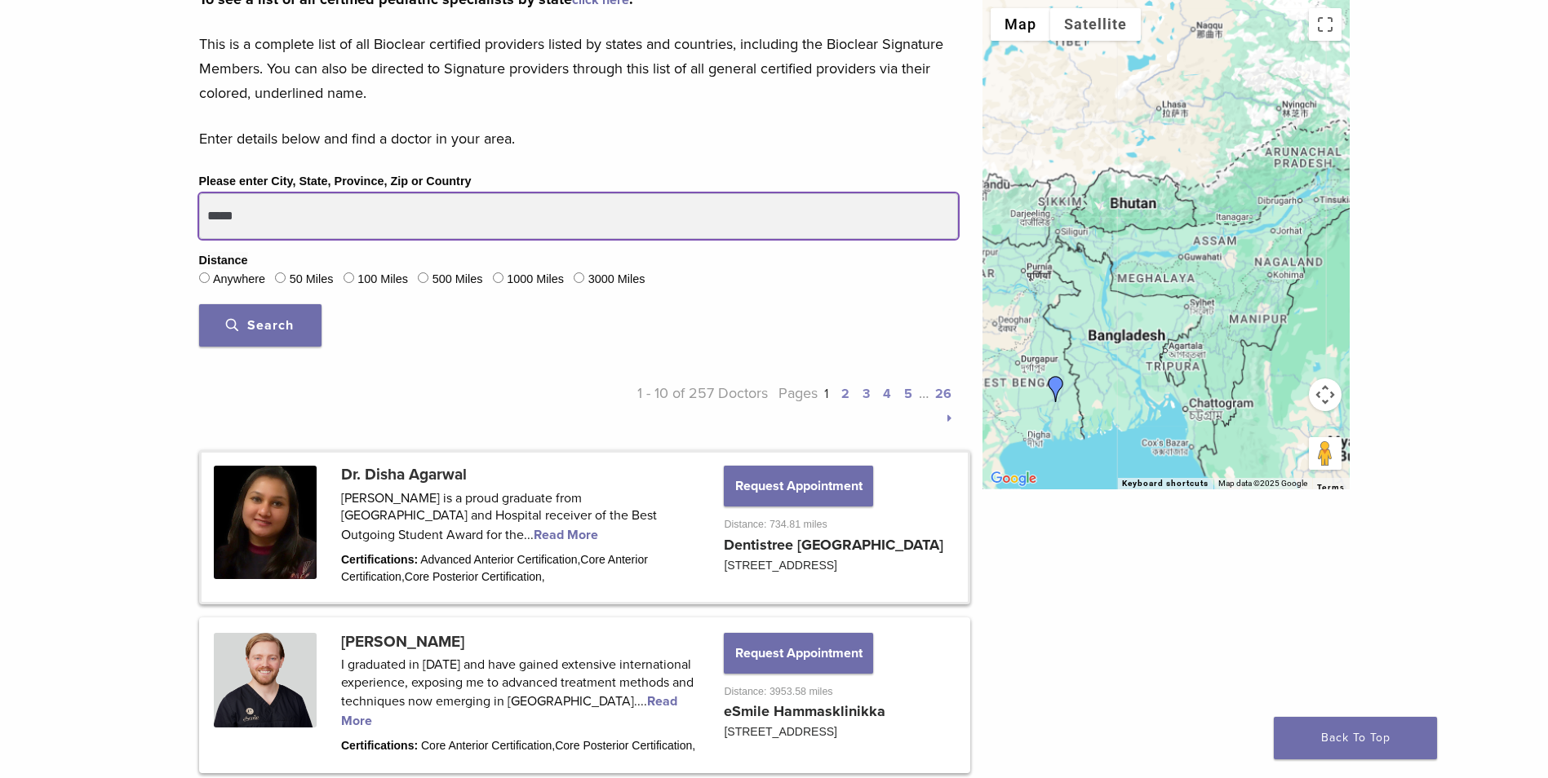
click at [199, 304] on button "Search" at bounding box center [260, 325] width 122 height 42
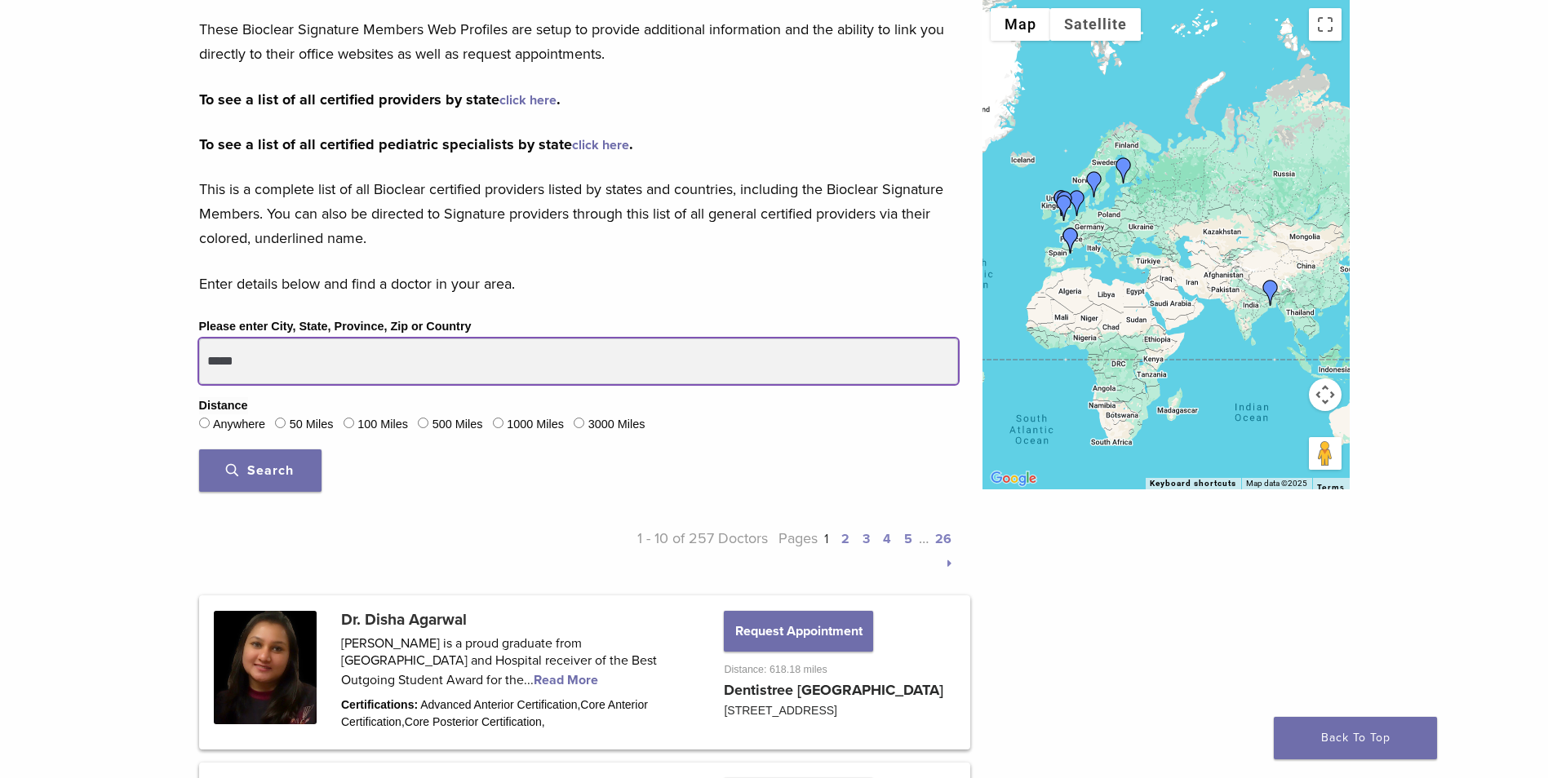
scroll to position [302, 0]
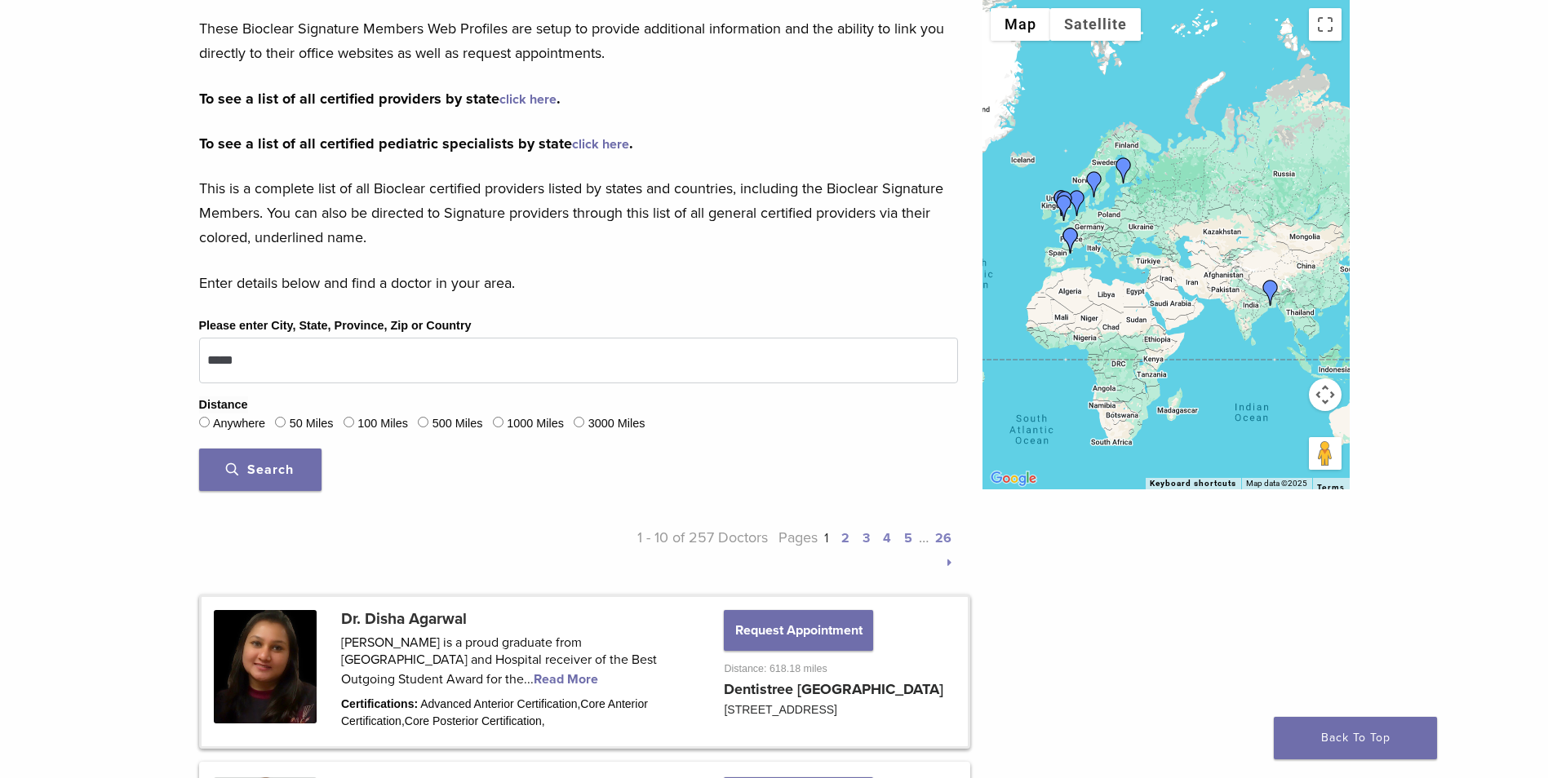
click at [476, 680] on link at bounding box center [585, 671] width 766 height 148
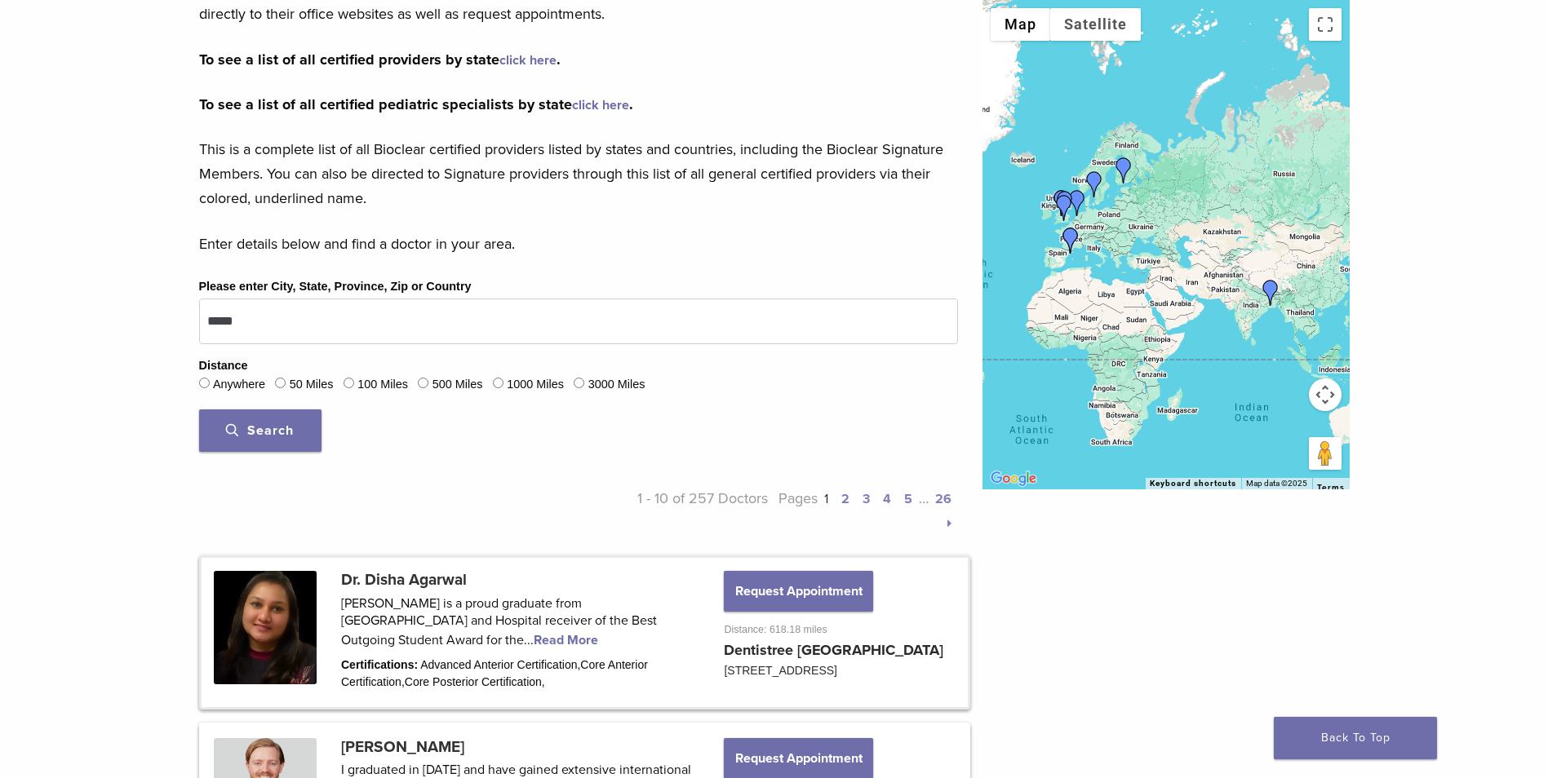
scroll to position [367, 0]
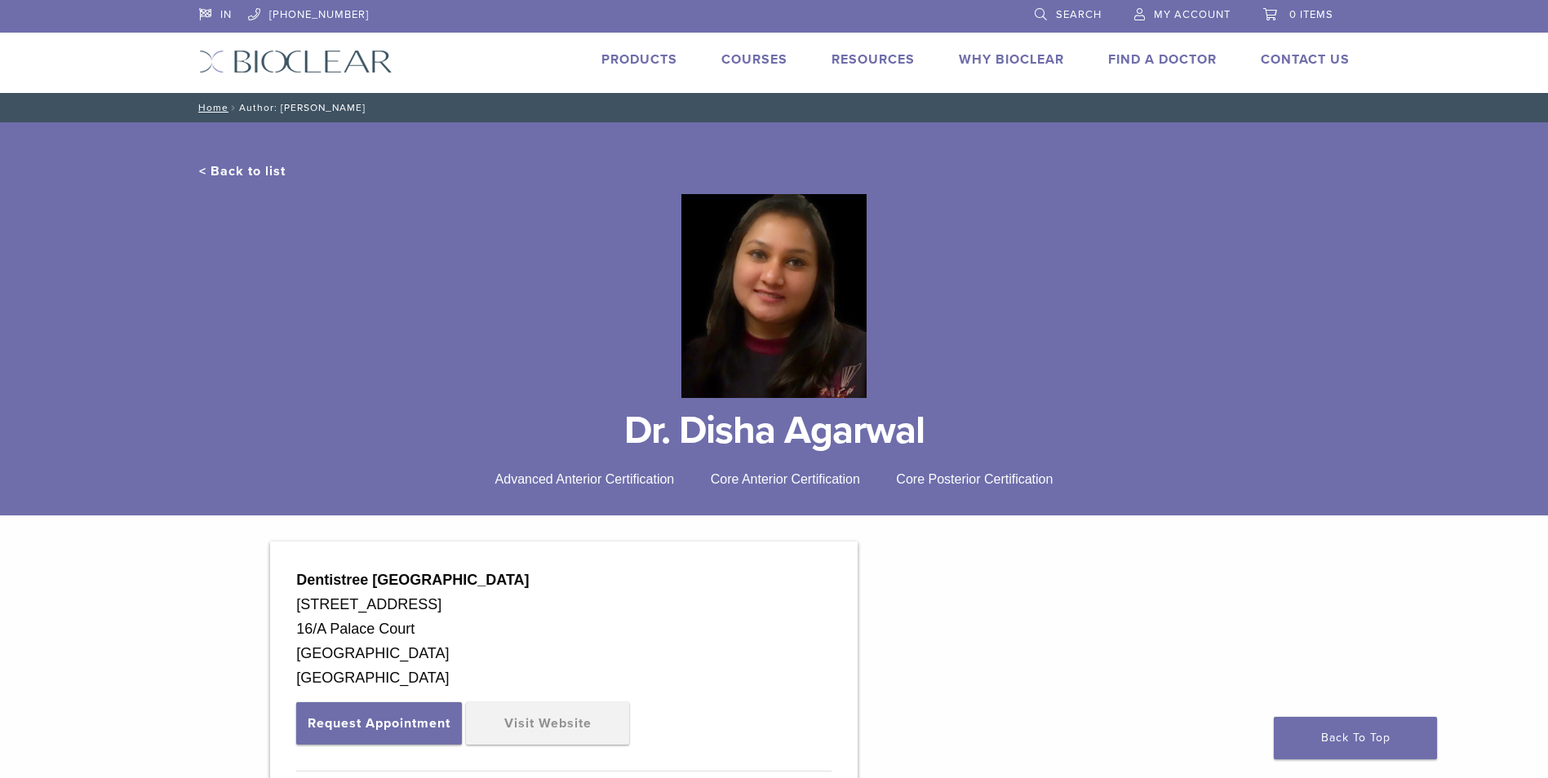
click at [764, 61] on link "Courses" at bounding box center [754, 59] width 66 height 16
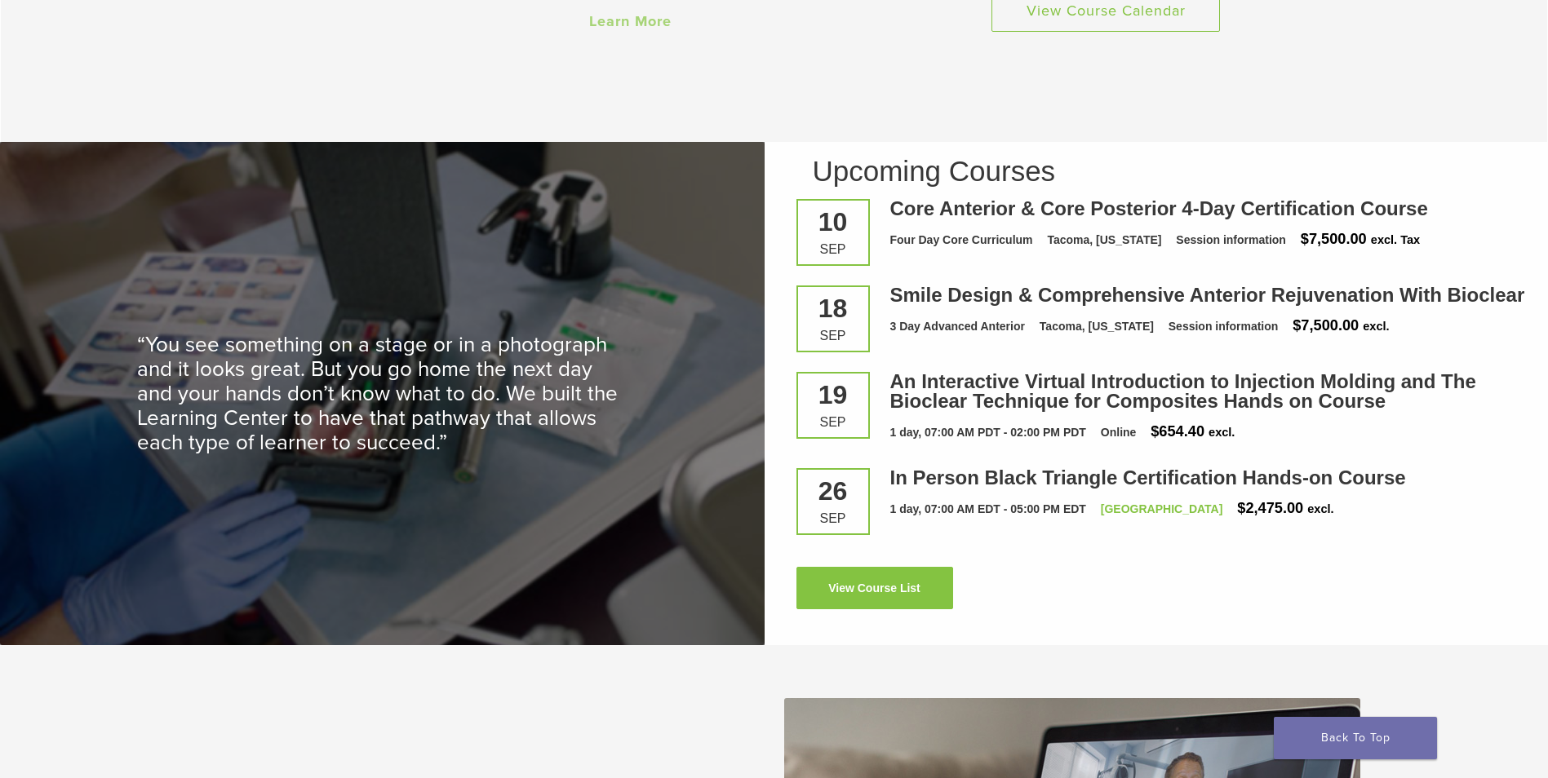
scroll to position [2186, 0]
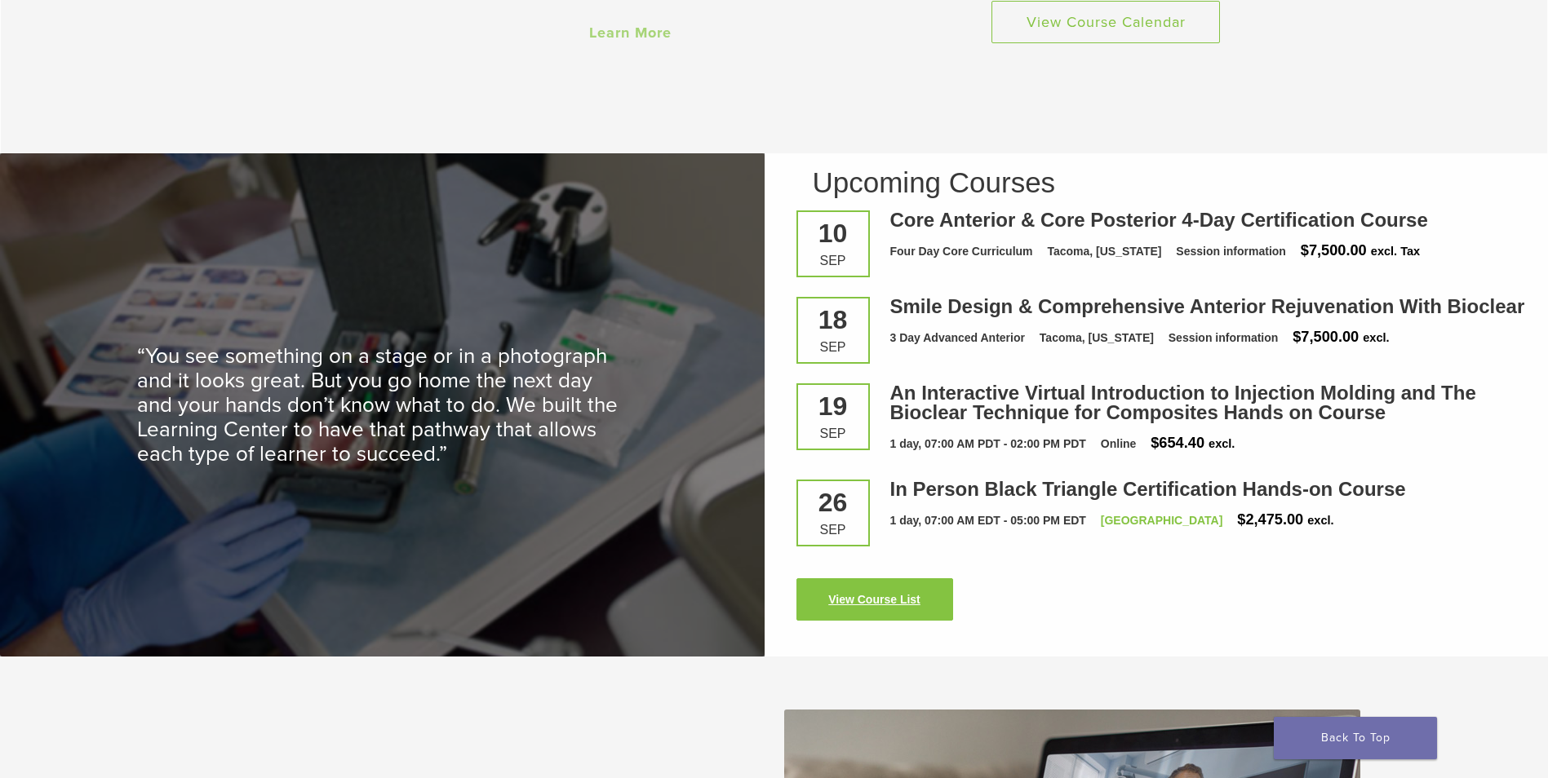
click at [866, 603] on link "View Course List" at bounding box center [874, 599] width 157 height 42
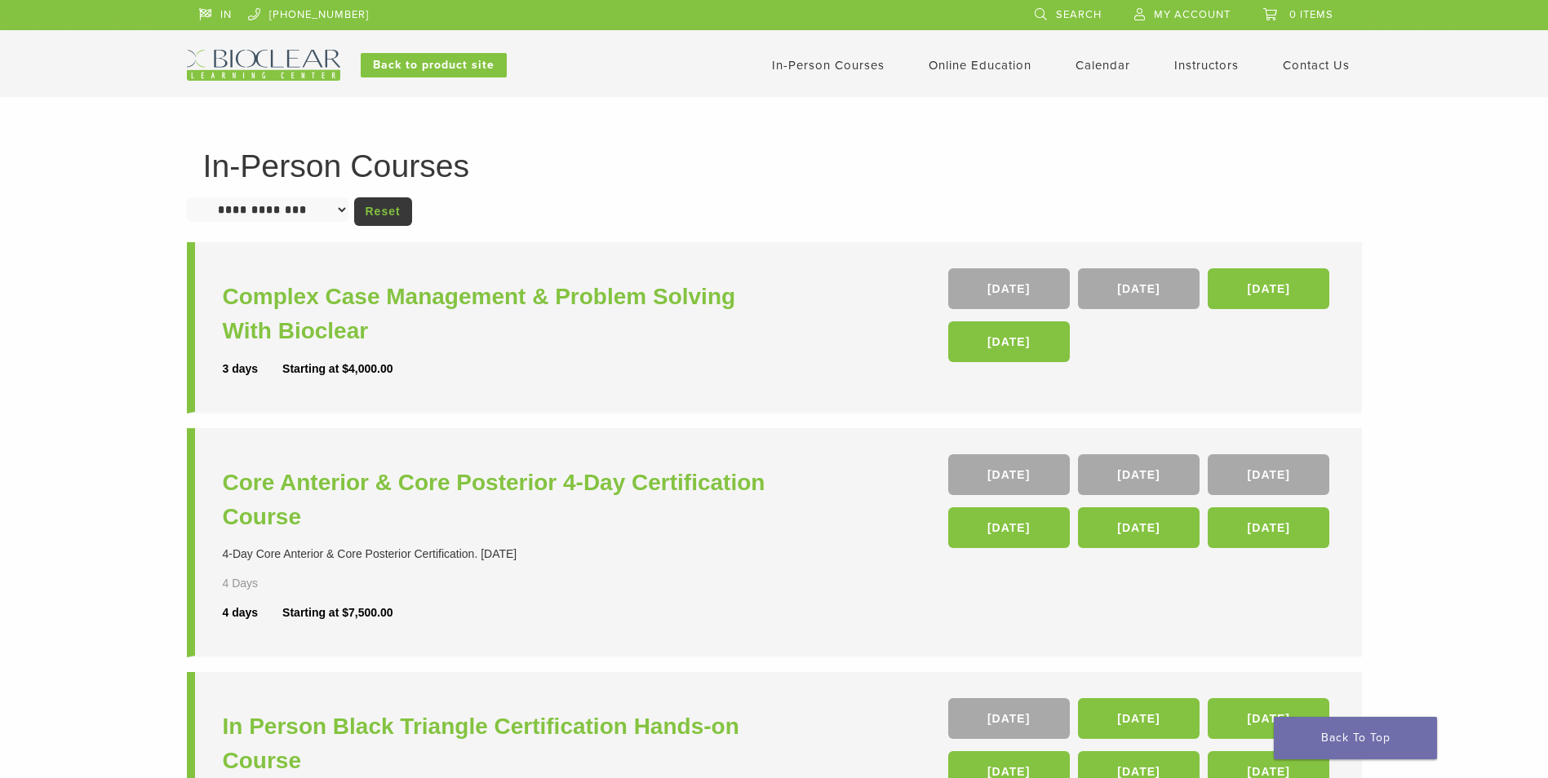
click at [813, 58] on link "In-Person Courses" at bounding box center [828, 65] width 113 height 15
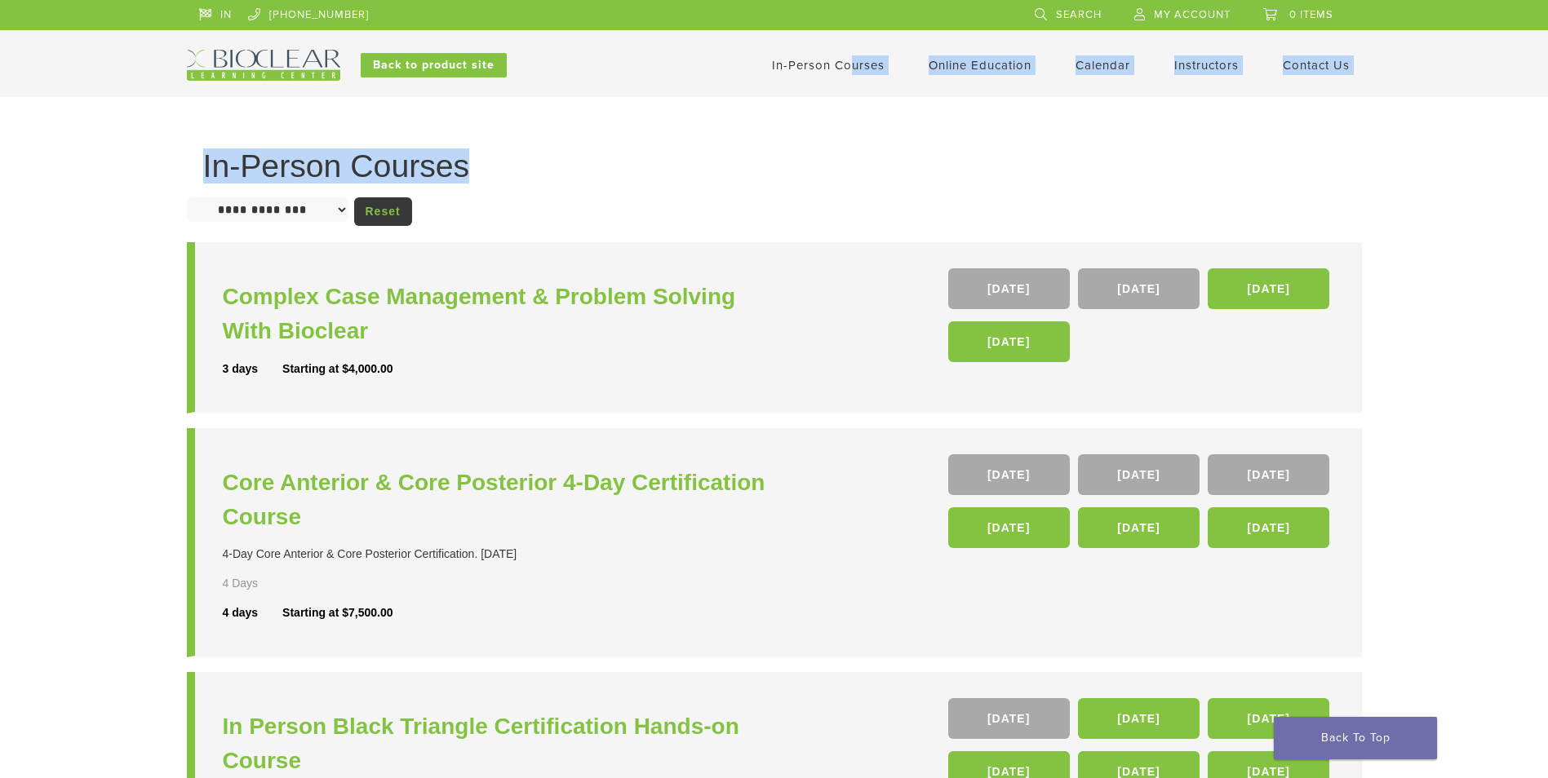
drag, startPoint x: 0, startPoint y: 0, endPoint x: 826, endPoint y: 131, distance: 836.0
click at [826, 131] on div "**********" at bounding box center [774, 662] width 1548 height 1131
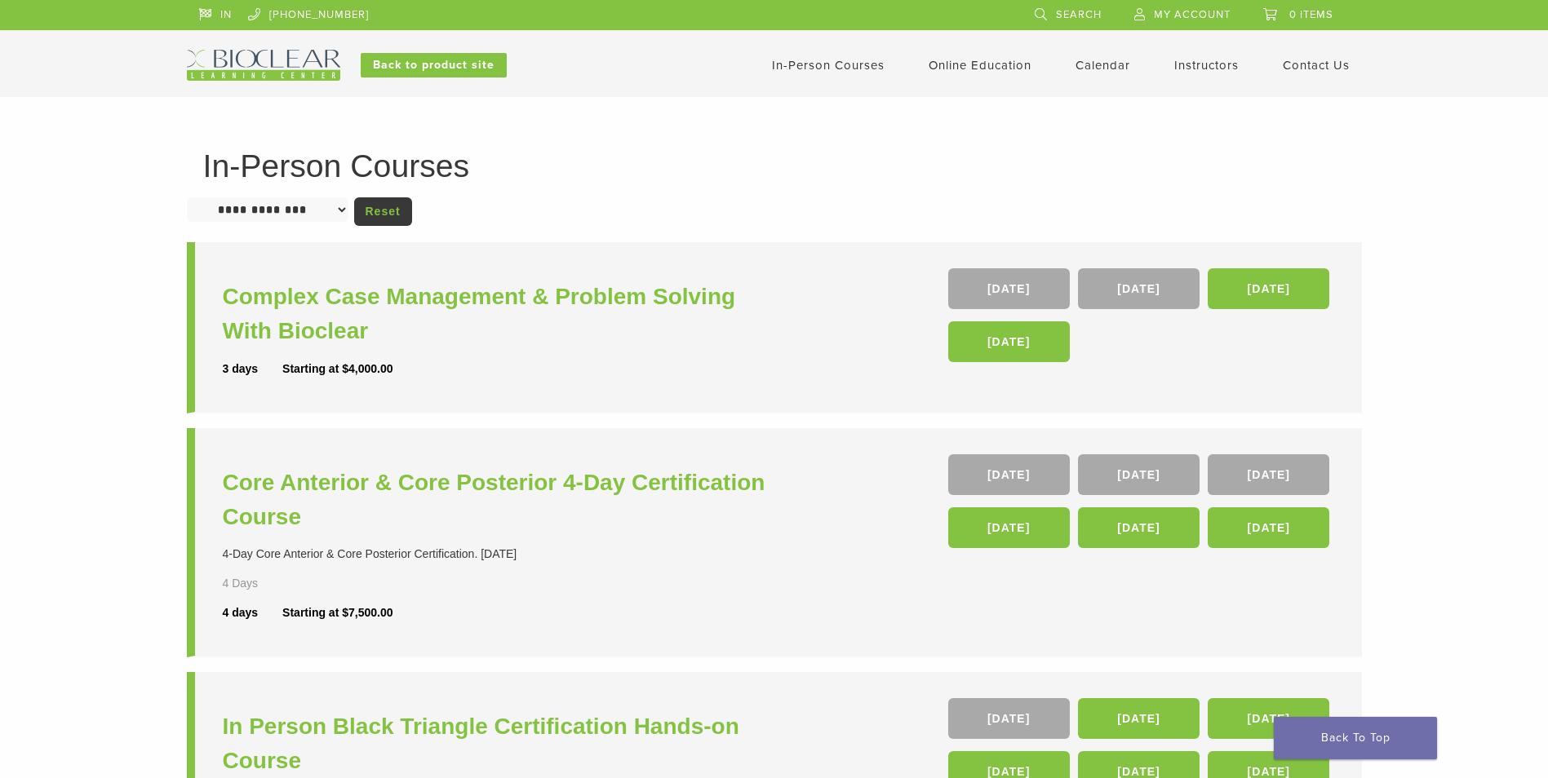
click at [1225, 64] on link "Instructors" at bounding box center [1206, 65] width 64 height 15
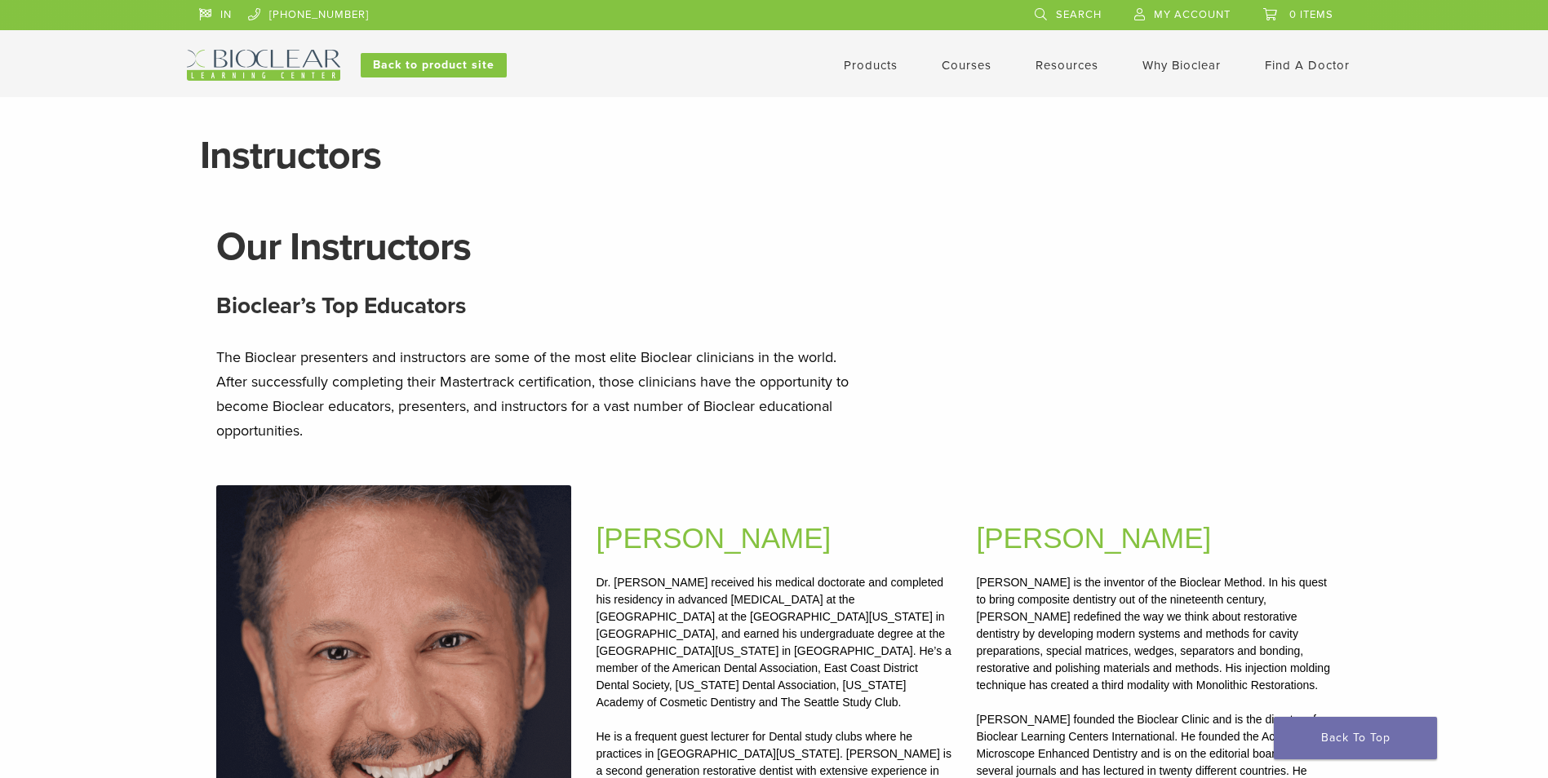
click at [294, 61] on img at bounding box center [263, 65] width 153 height 31
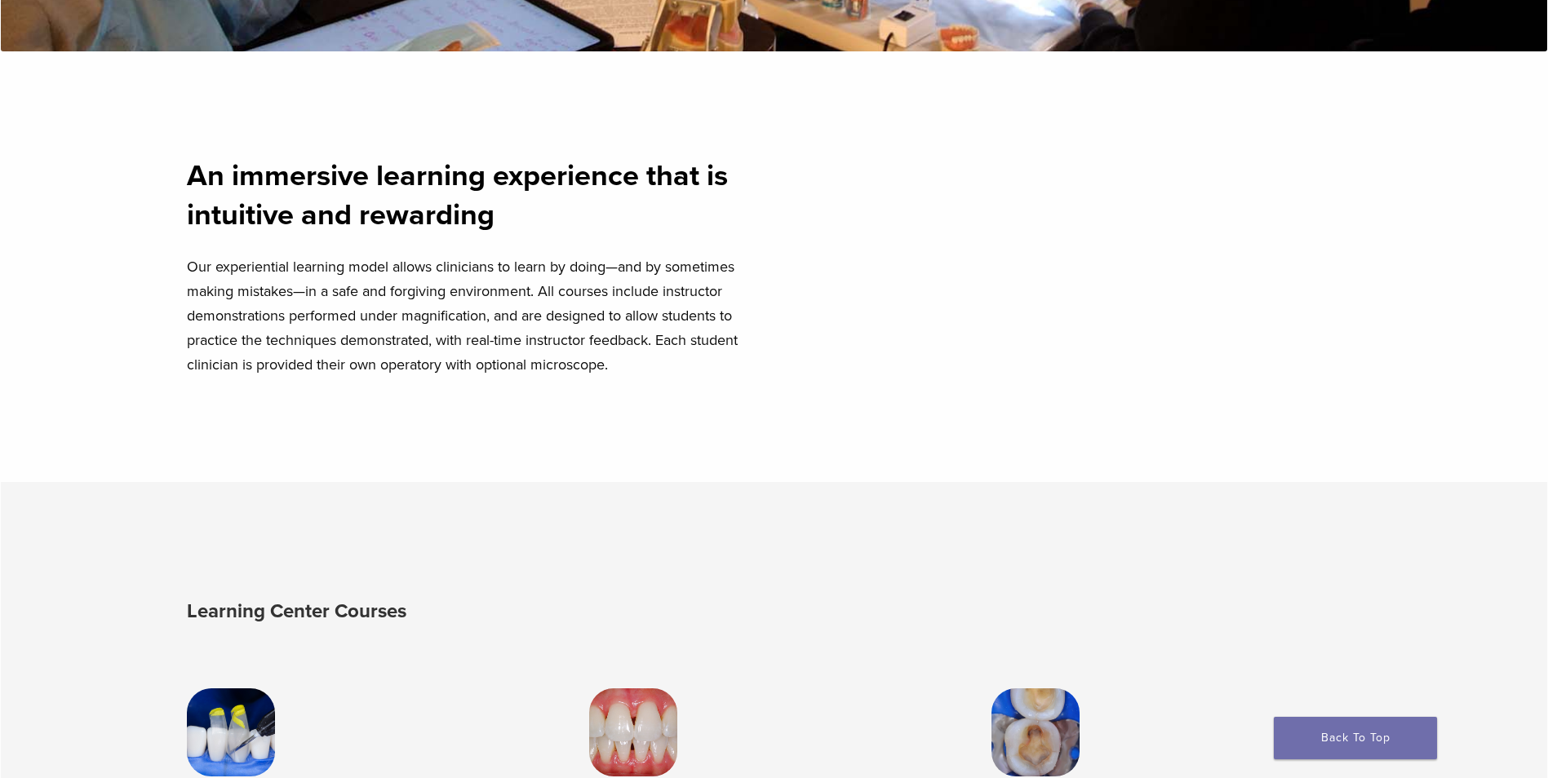
scroll to position [521, 0]
